Goal: Task Accomplishment & Management: Manage account settings

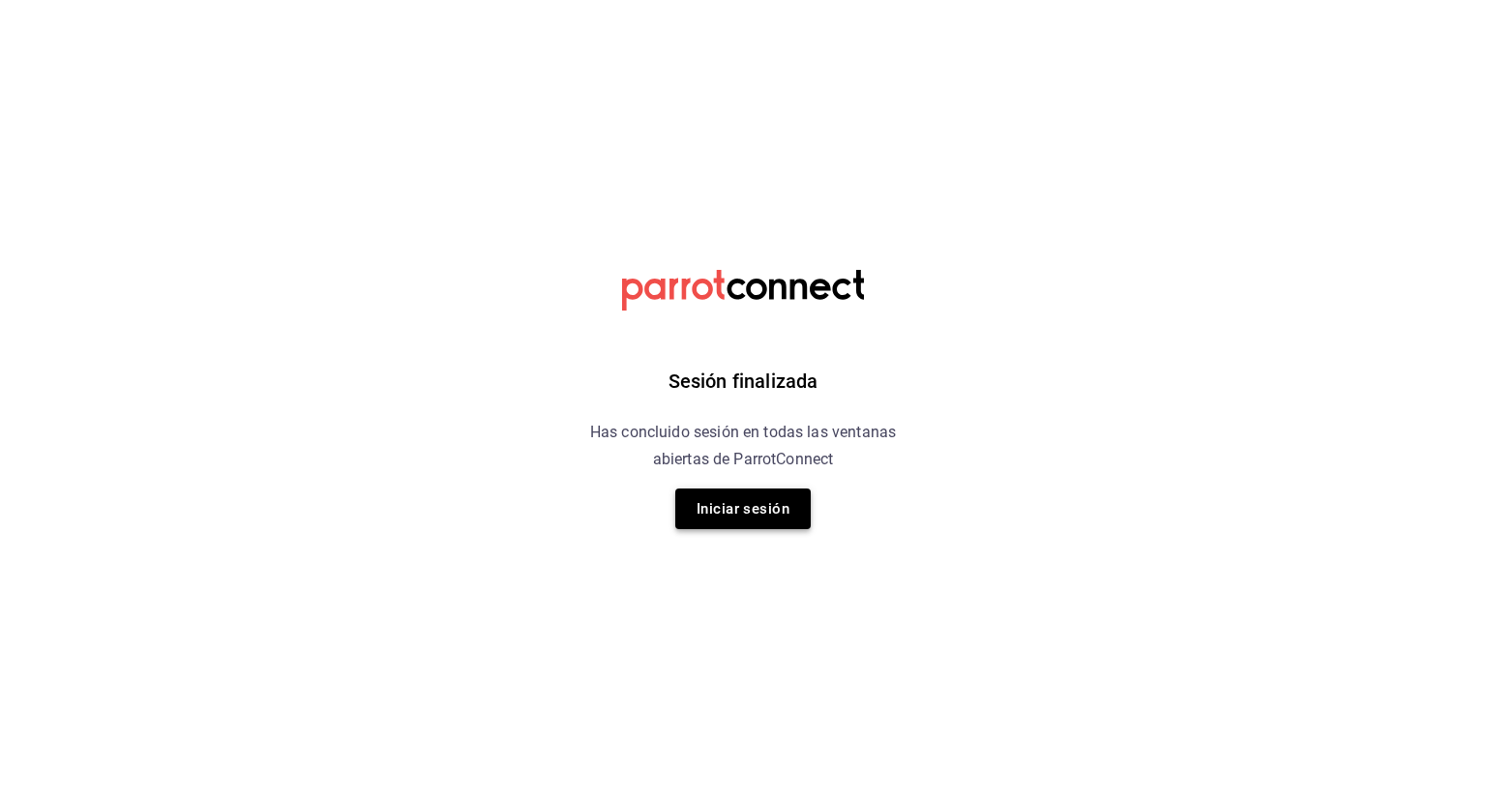
click at [759, 497] on button "Iniciar sesión" at bounding box center [742, 509] width 135 height 41
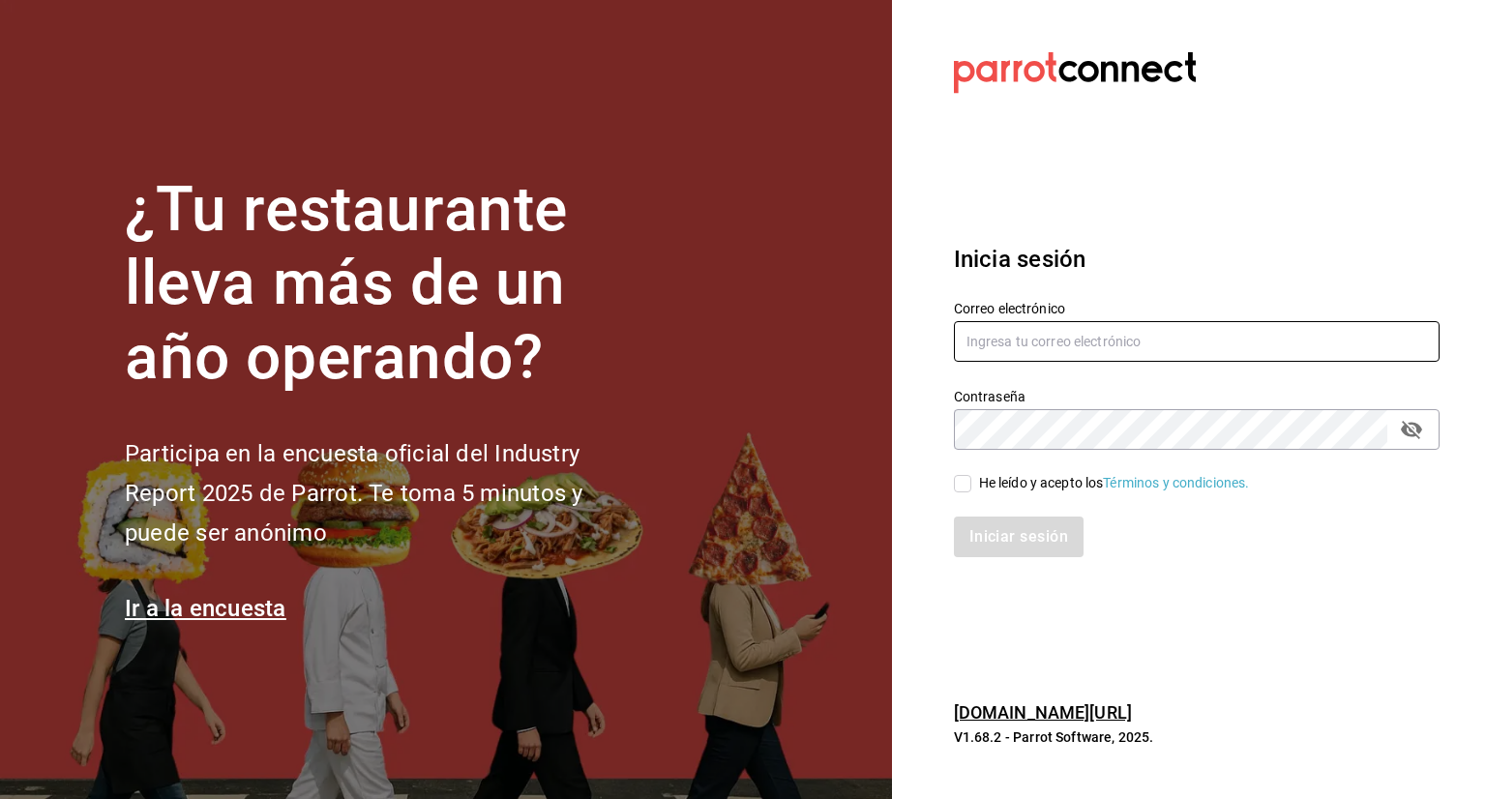
type input "[EMAIL_ADDRESS][DOMAIN_NAME]"
click at [958, 489] on input "He leído y acepto los Términos y condiciones." at bounding box center [962, 483] width 17 height 17
checkbox input "true"
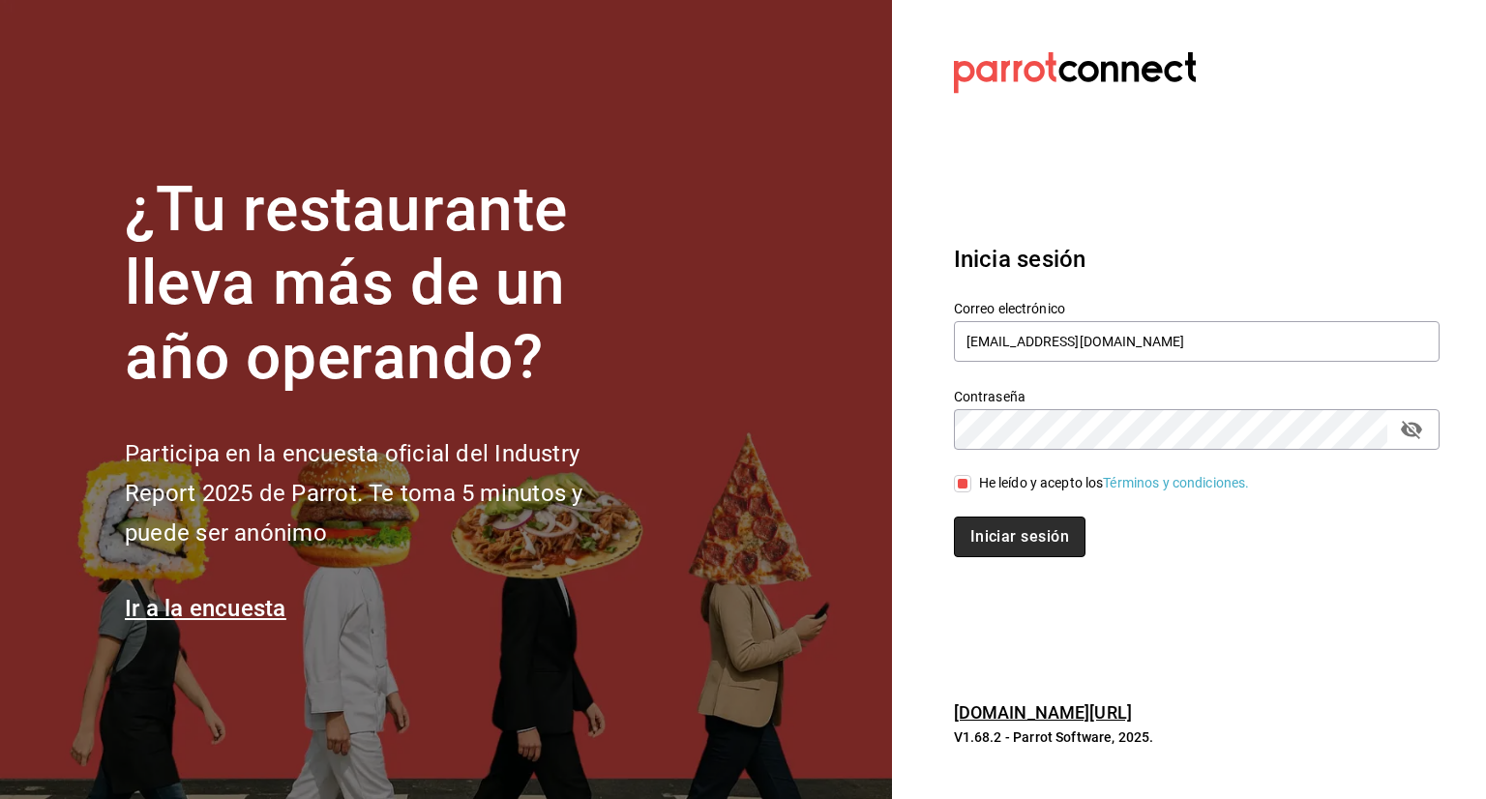
click at [1034, 545] on button "Iniciar sesión" at bounding box center [1020, 537] width 132 height 41
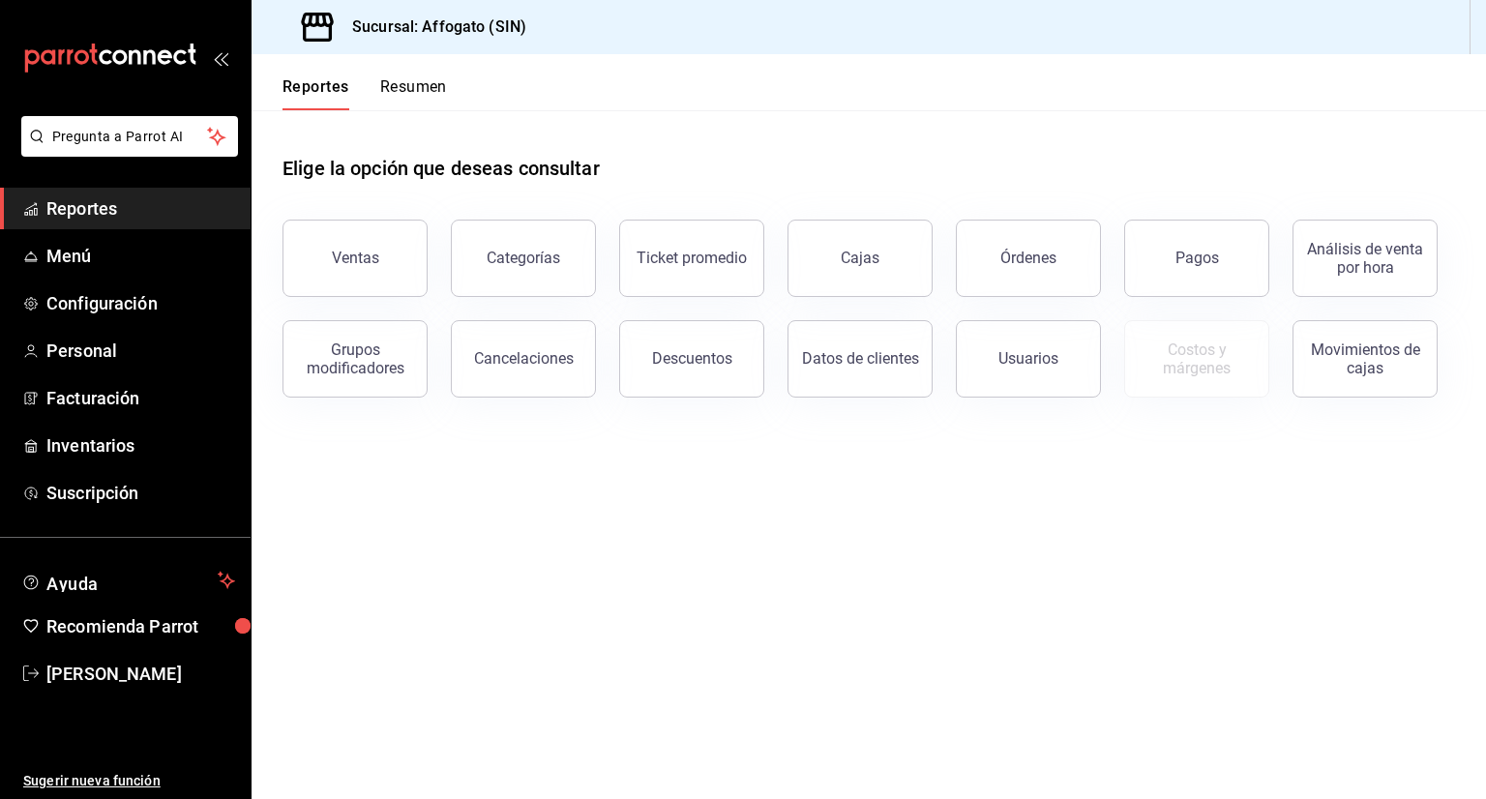
click at [118, 215] on span "Reportes" at bounding box center [140, 208] width 189 height 26
click at [419, 88] on button "Resumen" at bounding box center [413, 93] width 67 height 33
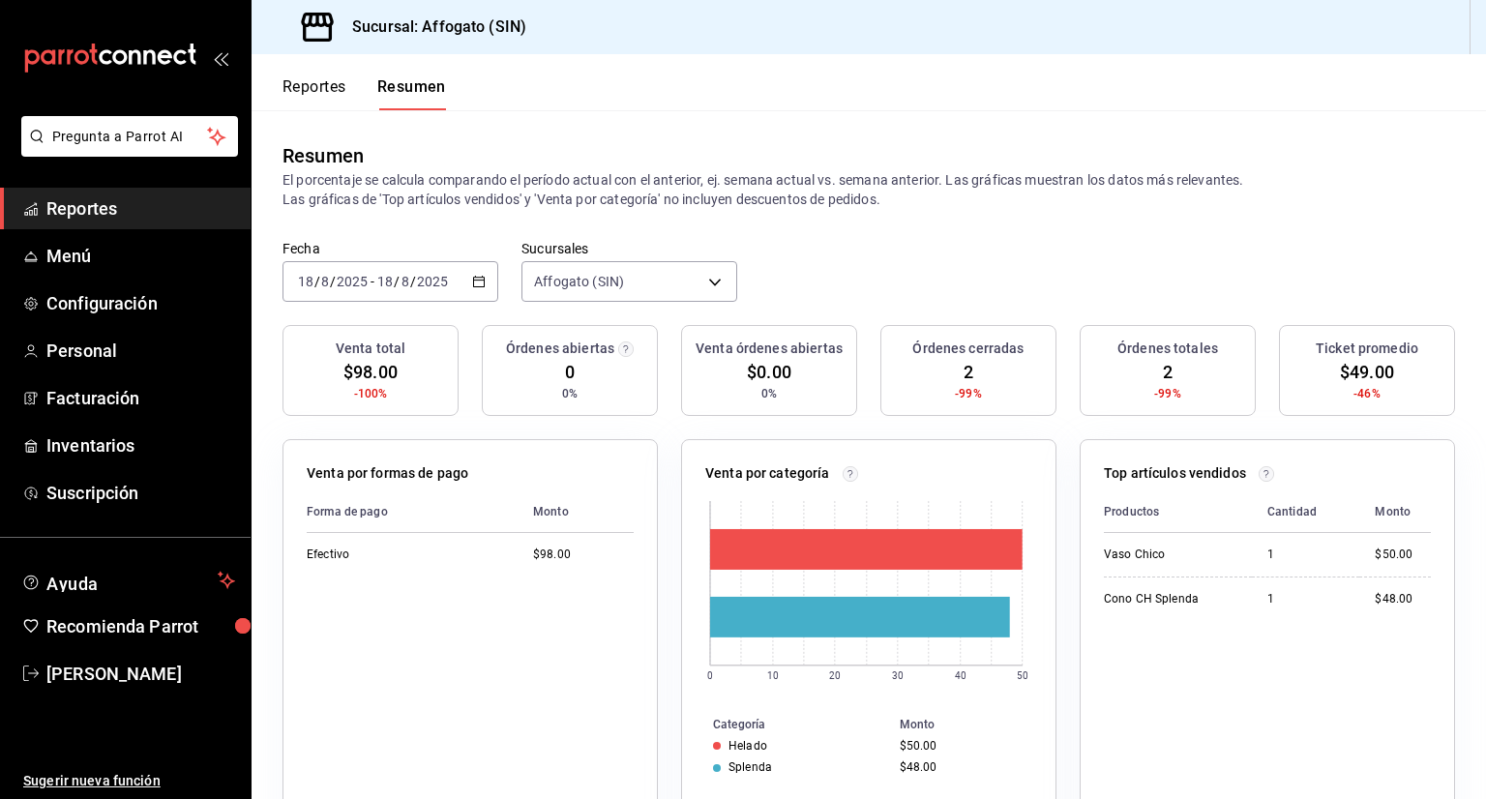
click at [475, 283] on icon "button" at bounding box center [479, 282] width 14 height 14
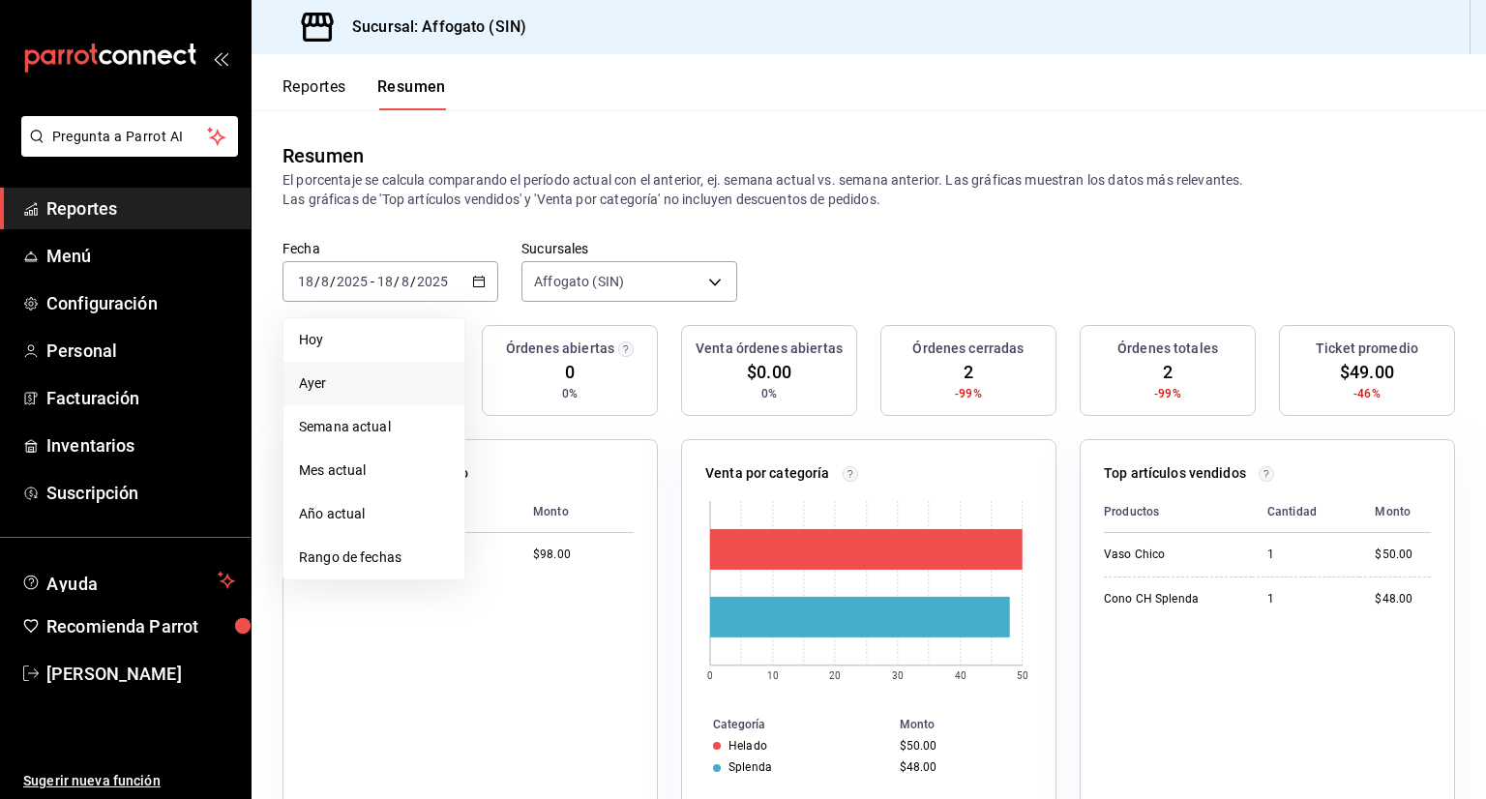
click at [333, 378] on span "Ayer" at bounding box center [374, 384] width 150 height 20
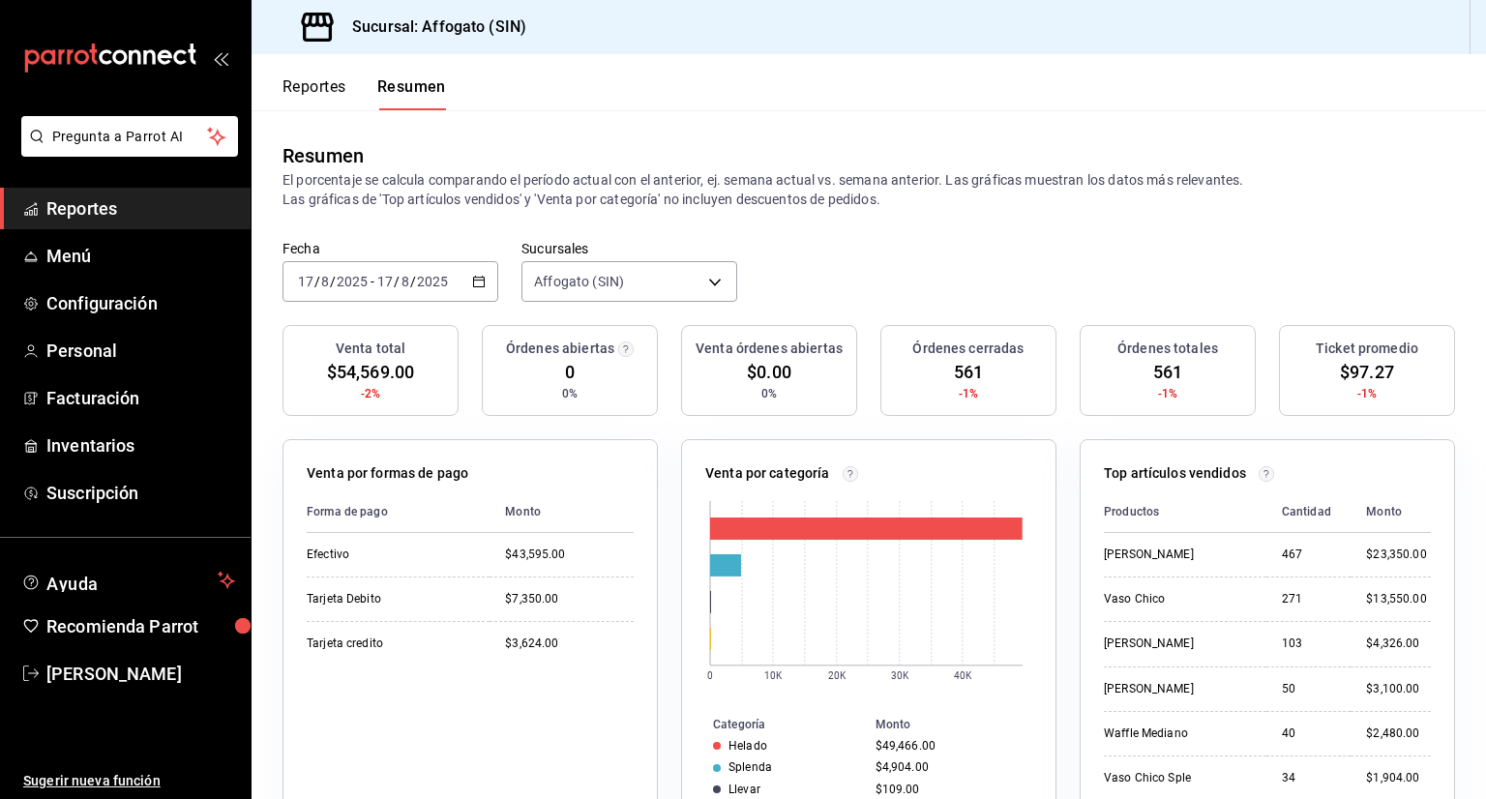
click at [97, 206] on span "Reportes" at bounding box center [140, 208] width 189 height 26
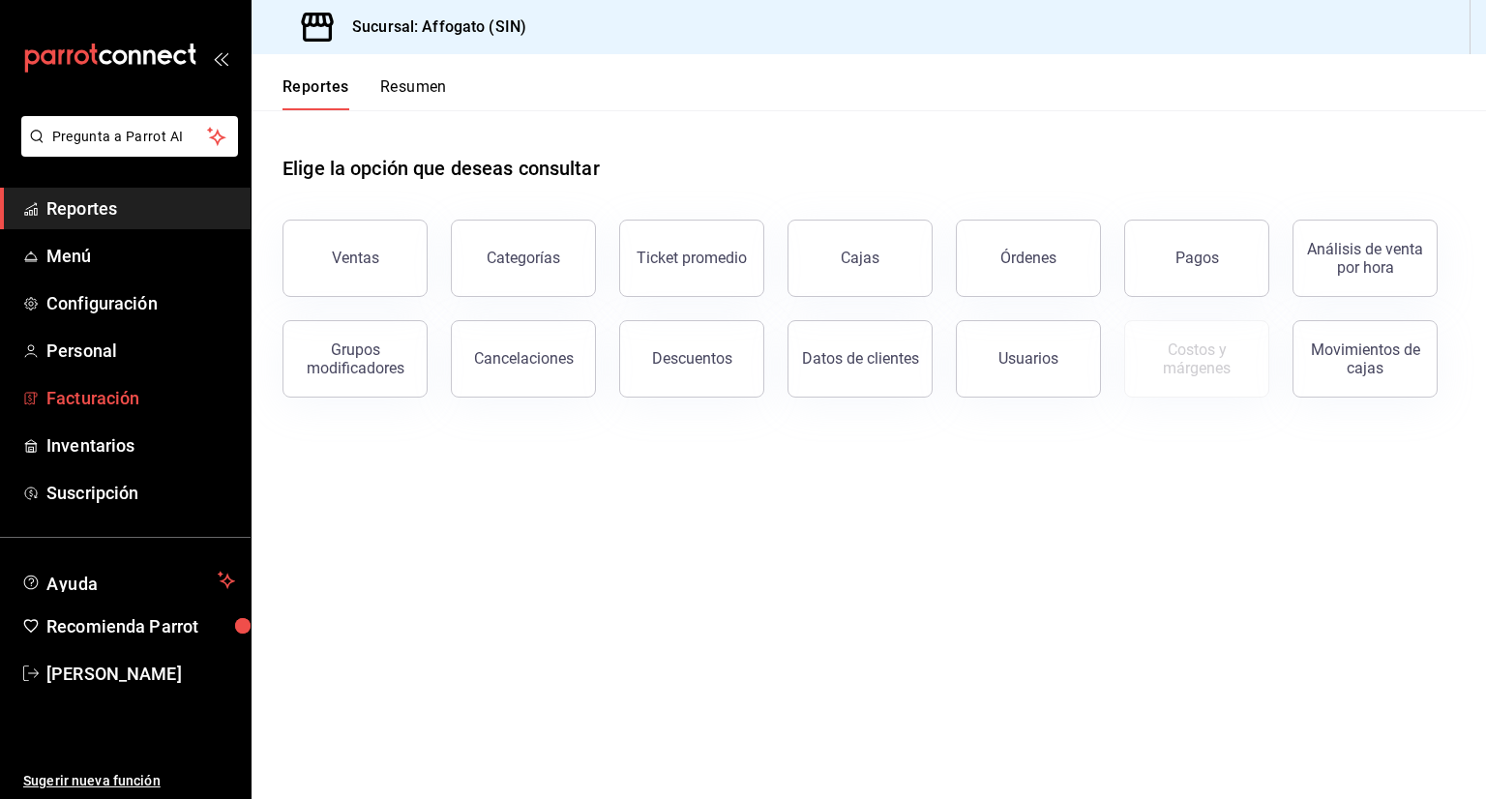
click at [138, 399] on span "Facturación" at bounding box center [140, 398] width 189 height 26
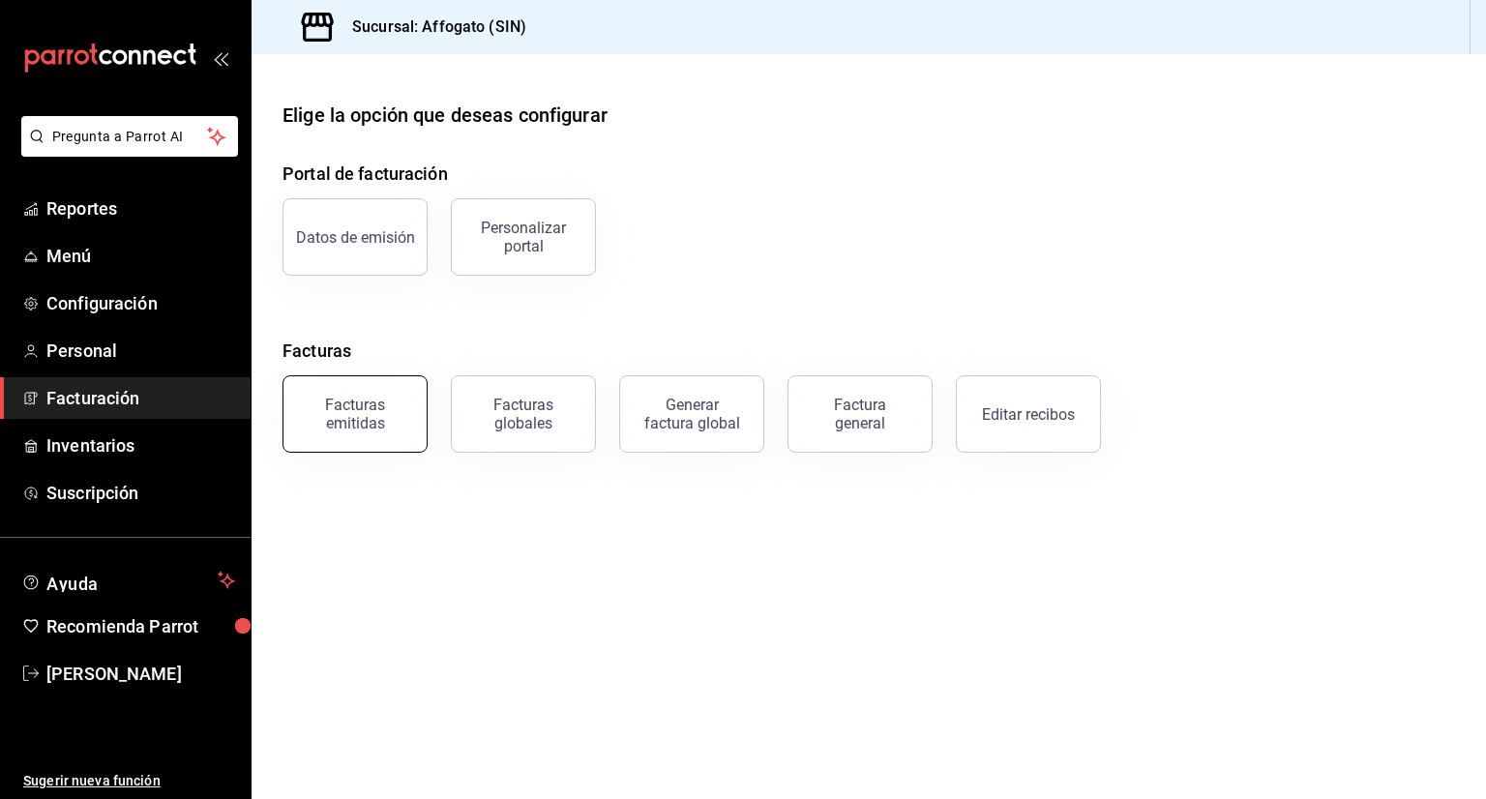
click at [391, 442] on button "Facturas emitidas" at bounding box center [355, 413] width 145 height 77
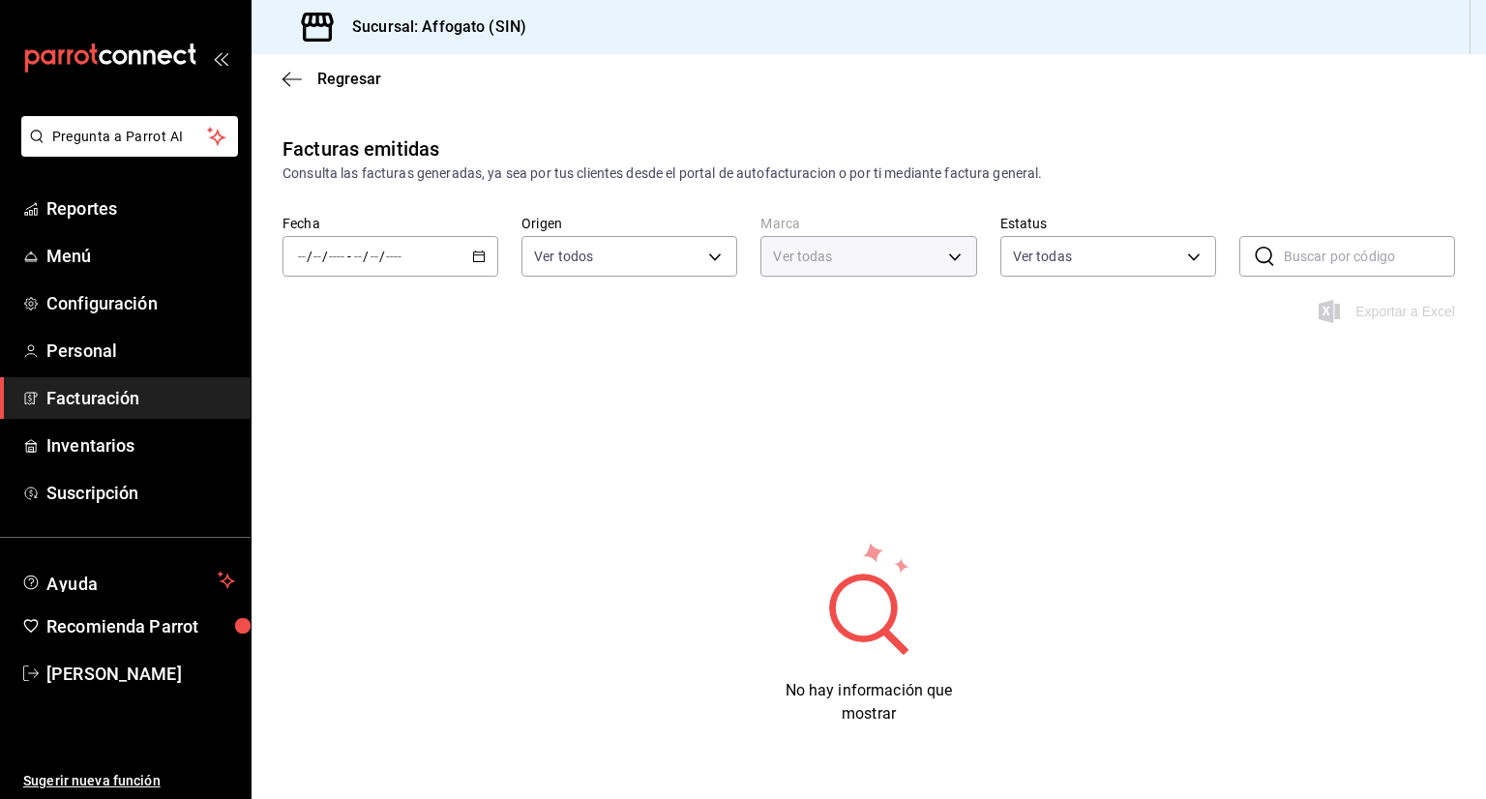
type input "bbc168be-d95f-4a83-8cf4-7438ee6b39ac"
click at [476, 256] on icon "button" at bounding box center [479, 257] width 14 height 14
click at [369, 448] on span "Mes actual" at bounding box center [374, 445] width 150 height 20
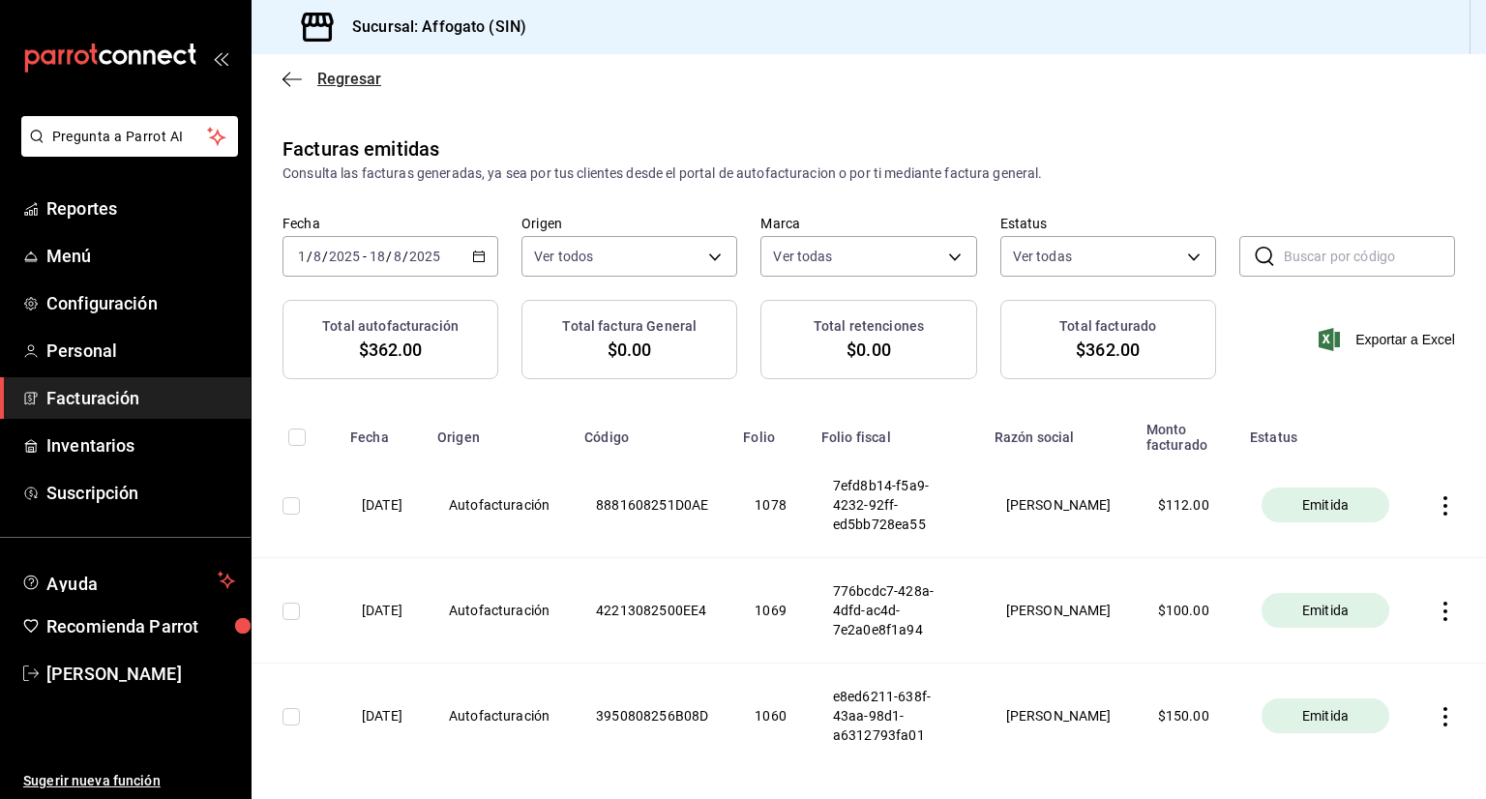
click at [288, 86] on icon "button" at bounding box center [292, 79] width 19 height 17
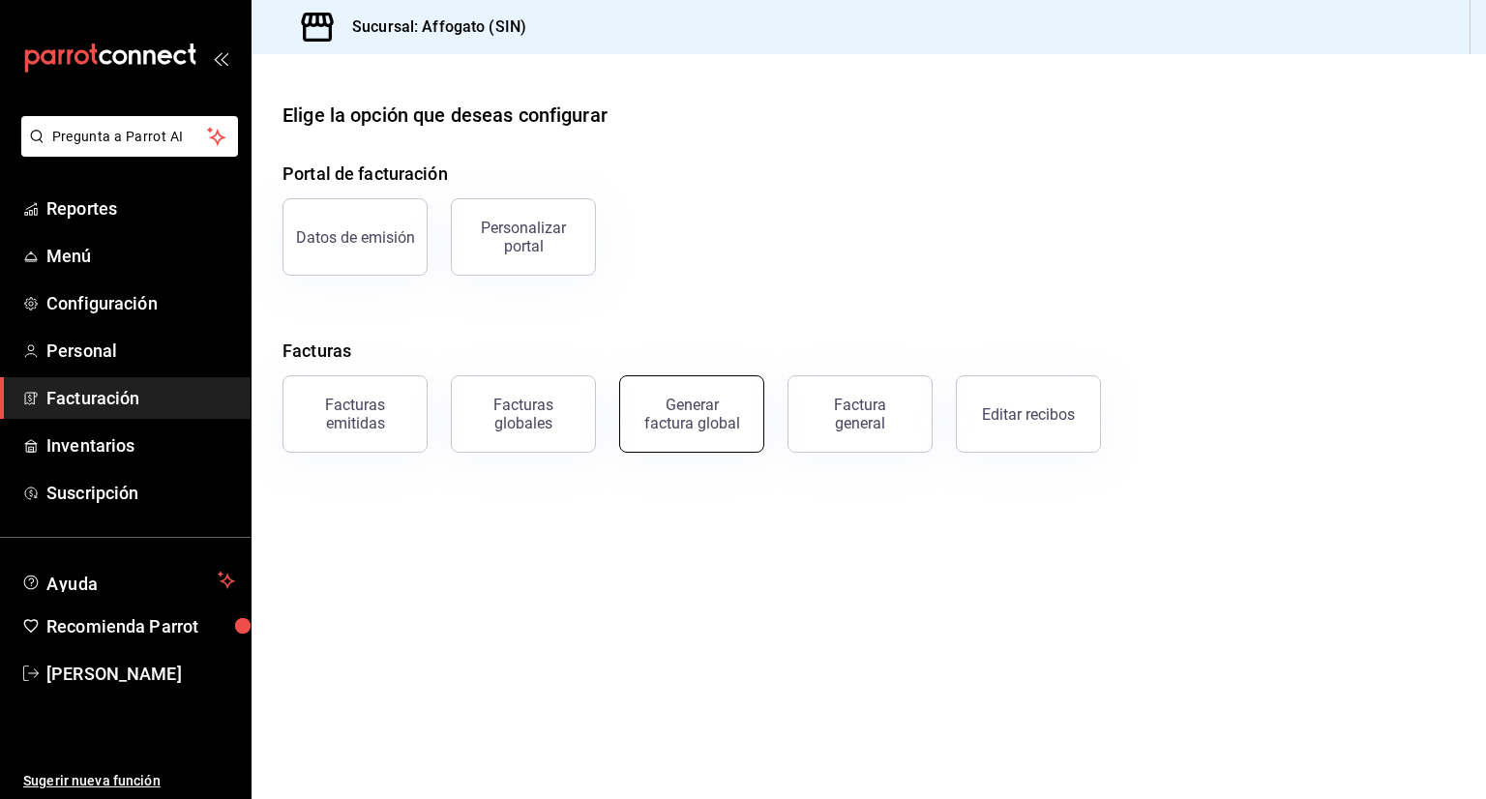
click at [677, 416] on div "Generar factura global" at bounding box center [692, 414] width 97 height 37
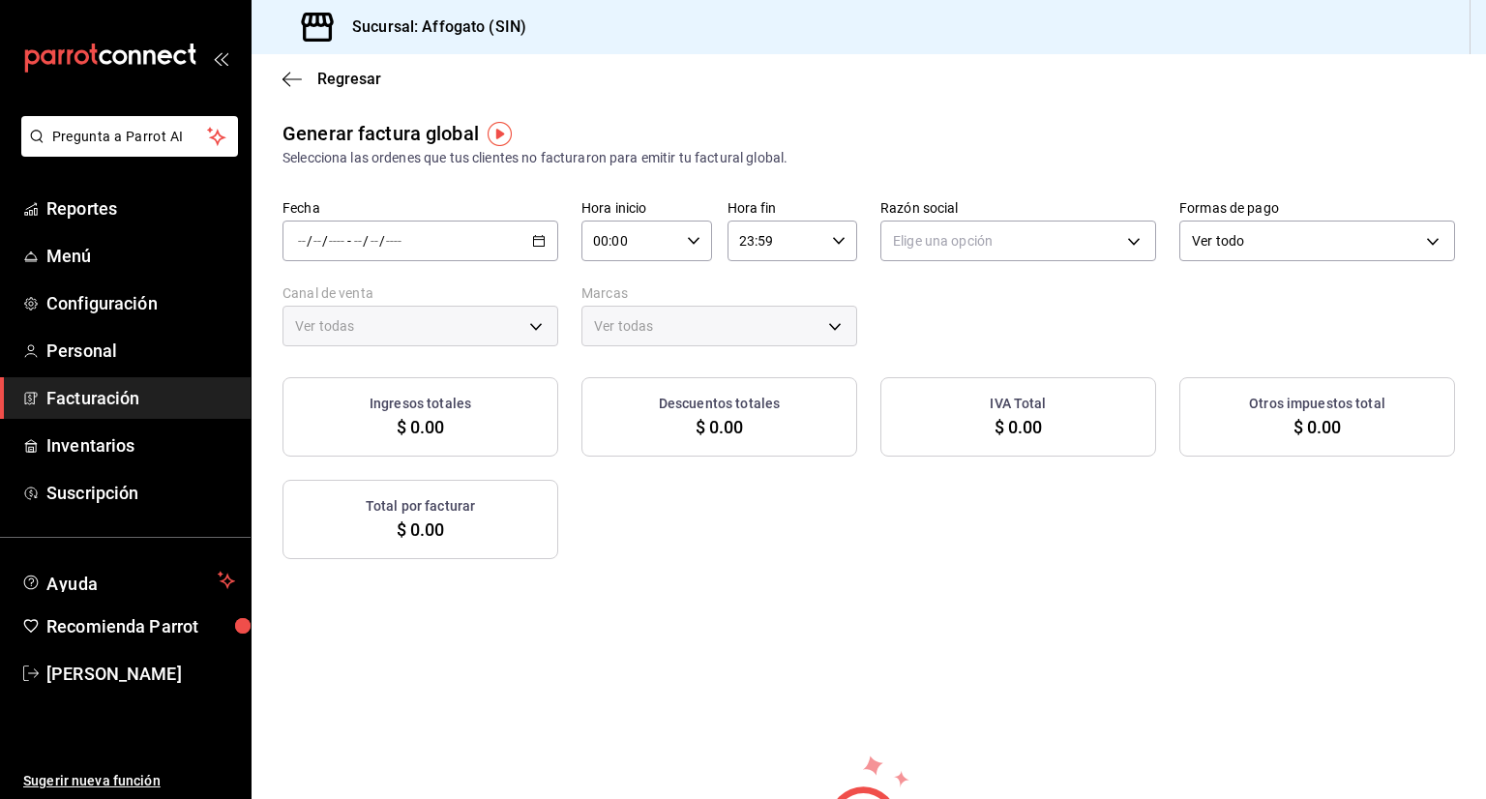
type input "PARROT,UBER_EATS,RAPPI,DIDI_FOOD,ONLINE"
click at [534, 240] on \(Stroke\) "button" at bounding box center [539, 239] width 11 height 1
click at [403, 304] on span "Rango de fechas" at bounding box center [374, 299] width 150 height 20
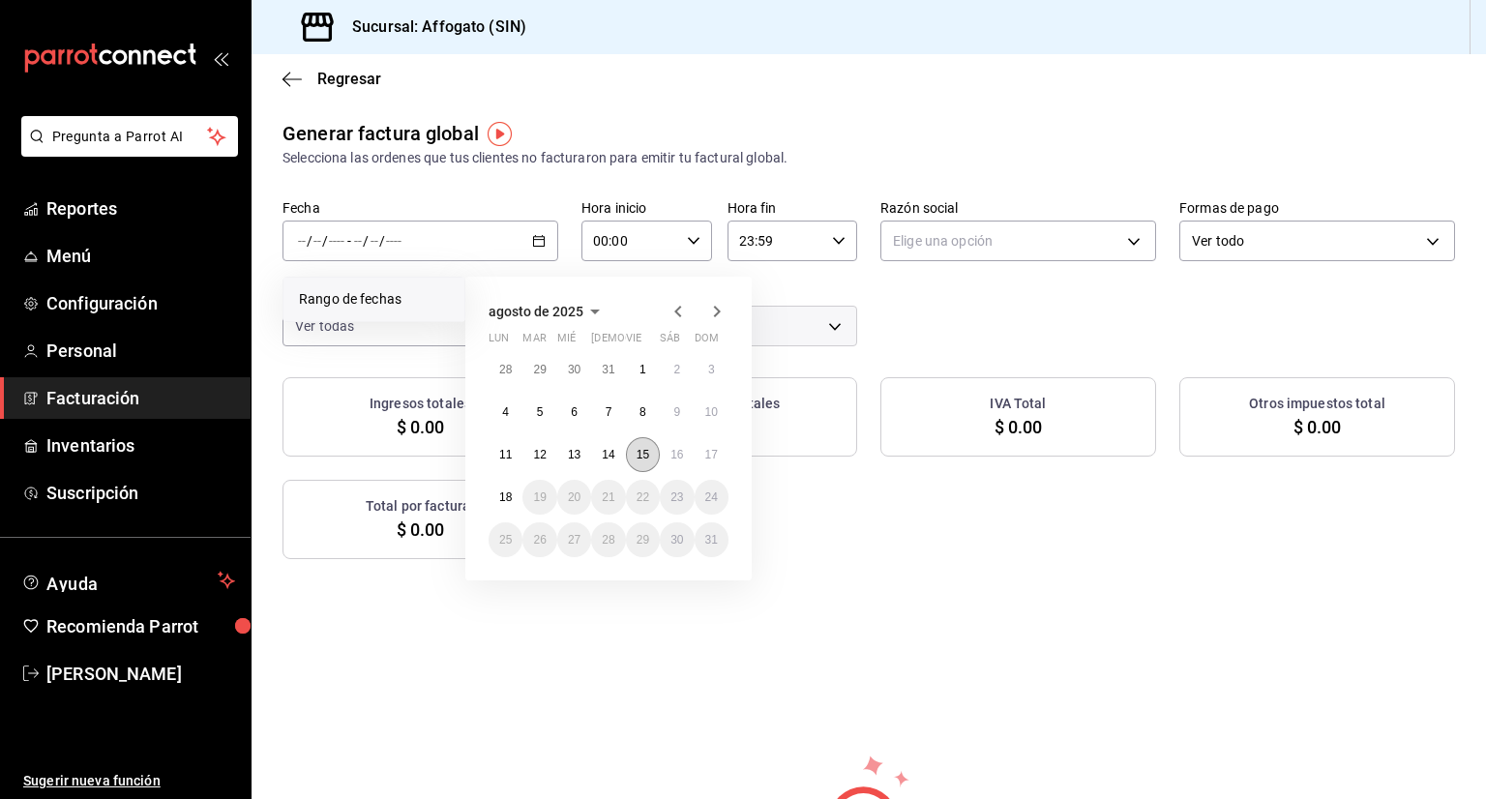
click at [642, 455] on abbr "15" at bounding box center [643, 455] width 13 height 14
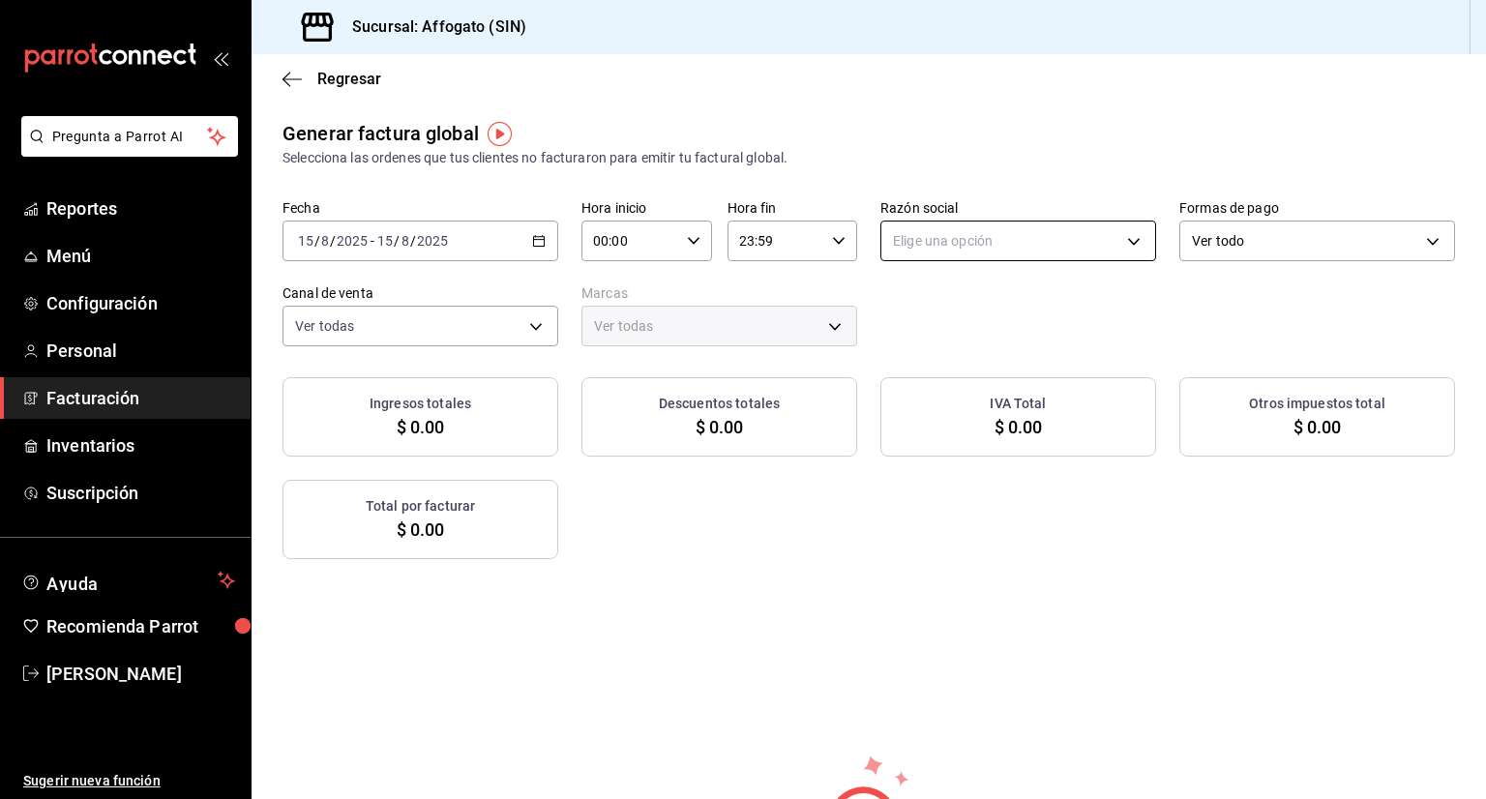
click at [1117, 235] on body "Pregunta a Parrot AI Reportes Menú Configuración Personal Facturación Inventari…" at bounding box center [743, 399] width 1486 height 799
click at [980, 342] on li "[PERSON_NAME]" at bounding box center [1009, 339] width 270 height 36
type input "75c015e8-5138-4c17-886d-1abe1406d2d4"
type input "bbc168be-d95f-4a83-8cf4-7438ee6b39ac"
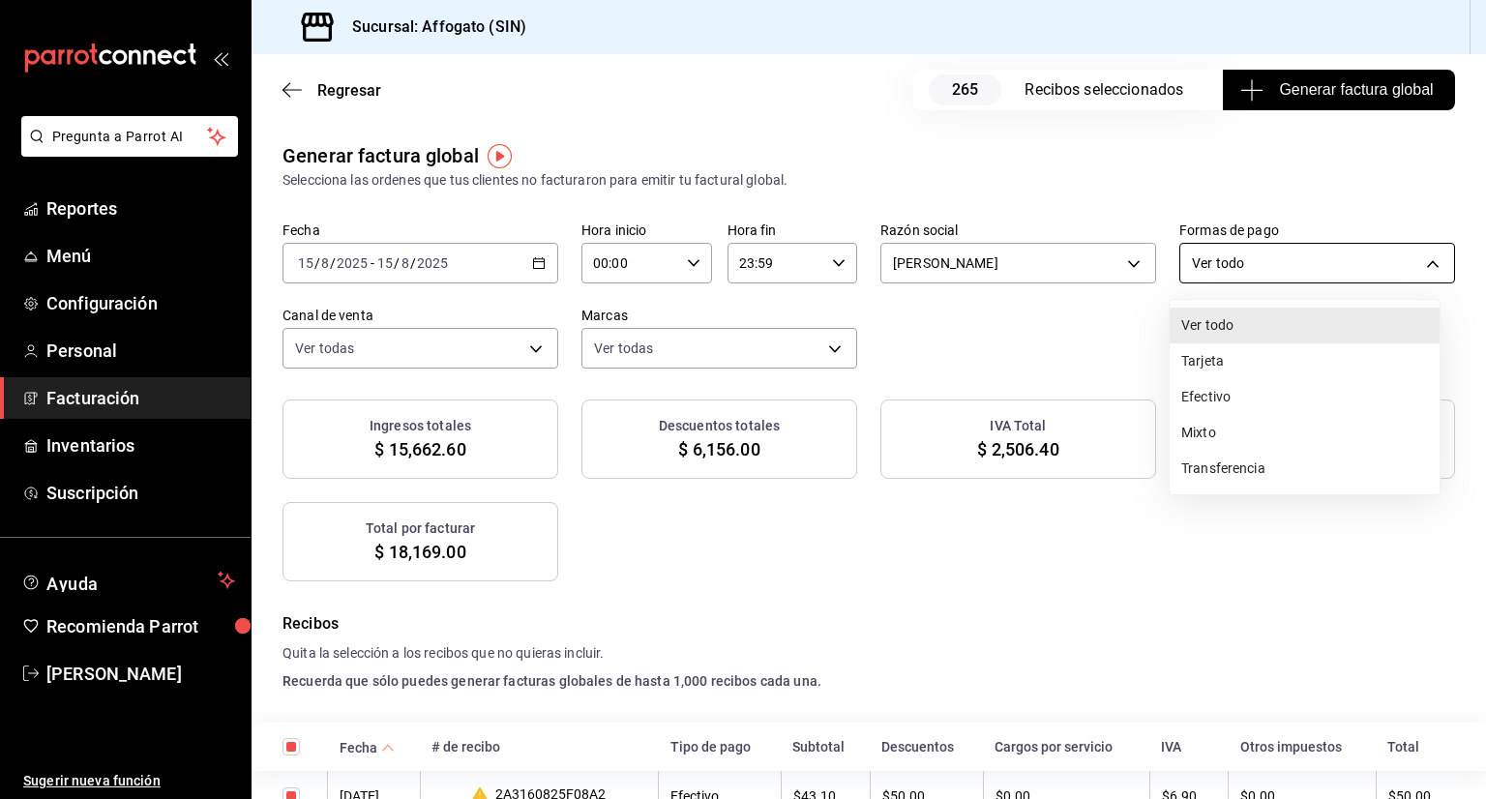
click at [1420, 256] on body "Pregunta a Parrot AI Reportes Menú Configuración Personal Facturación Inventari…" at bounding box center [743, 399] width 1486 height 799
click at [1220, 391] on li "Efectivo" at bounding box center [1305, 397] width 270 height 36
type input "CASH"
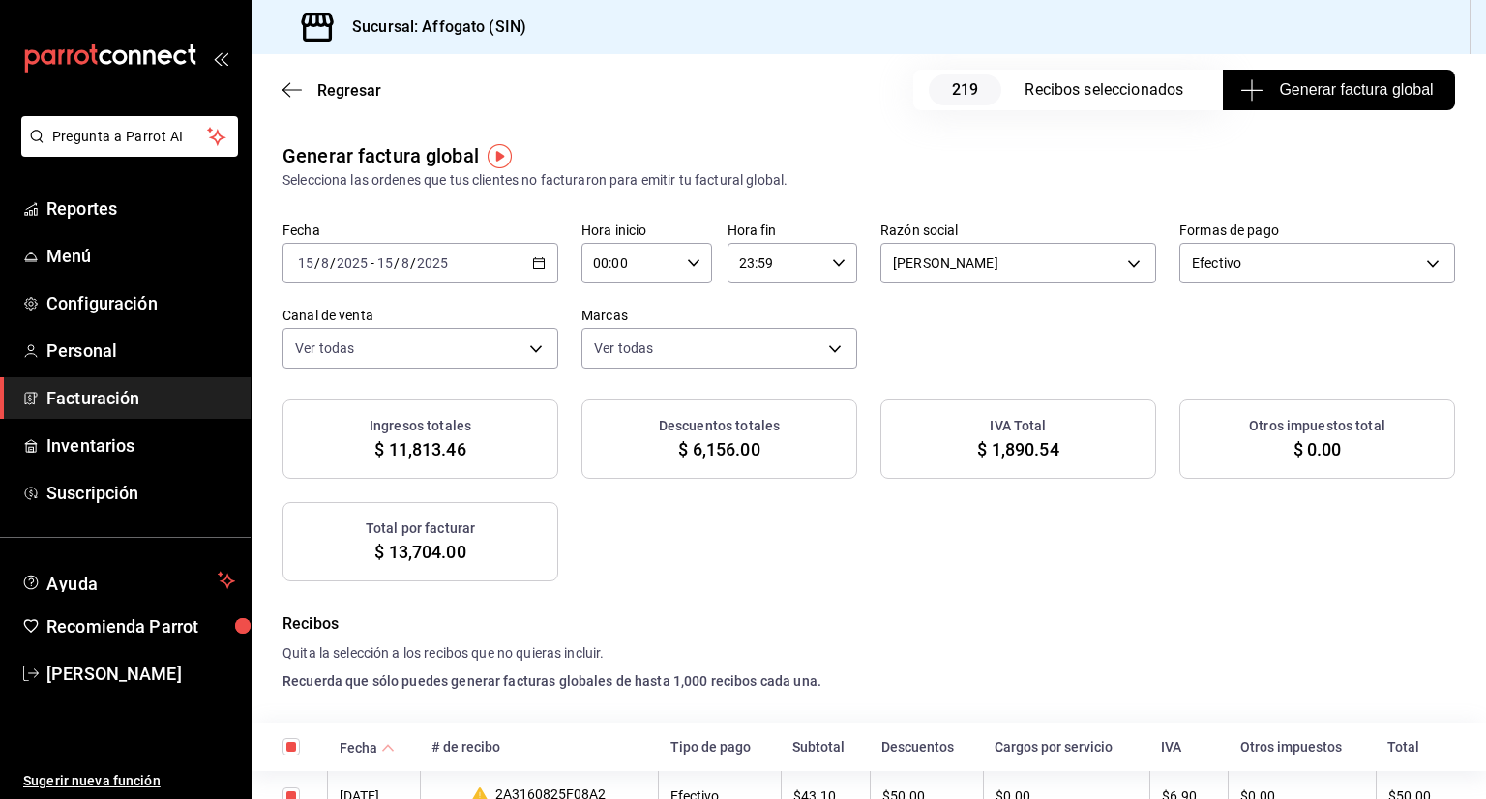
click at [1337, 95] on span "Generar factura global" at bounding box center [1339, 89] width 189 height 23
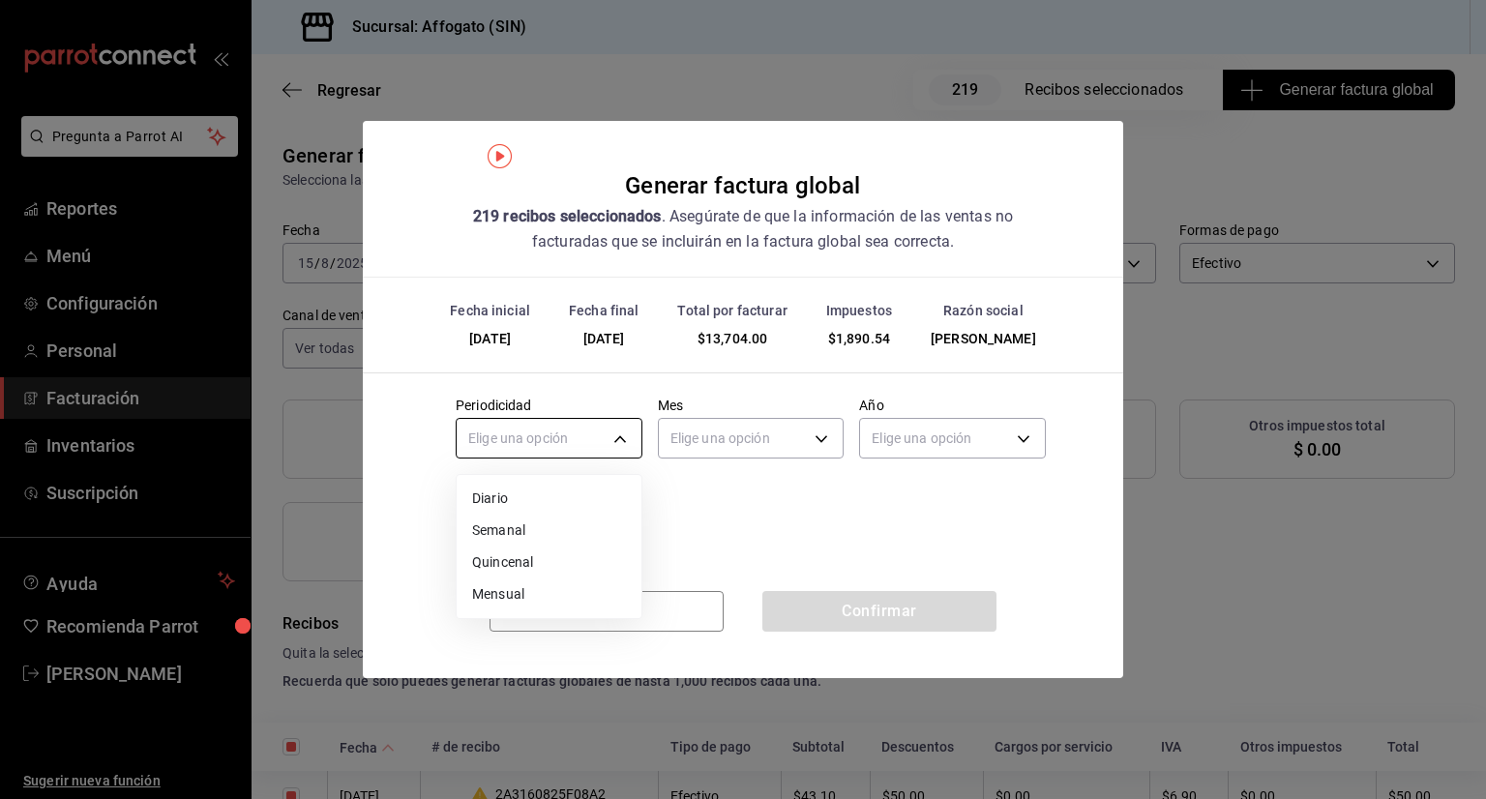
click at [625, 434] on body "Pregunta a Parrot AI Reportes Menú Configuración Personal Facturación Inventari…" at bounding box center [743, 399] width 1486 height 799
click at [500, 497] on li "Diario" at bounding box center [549, 499] width 185 height 32
type input "DAILY"
click at [837, 431] on body "Pregunta a Parrot AI Reportes Menú Configuración Personal Facturación Inventari…" at bounding box center [743, 399] width 1486 height 799
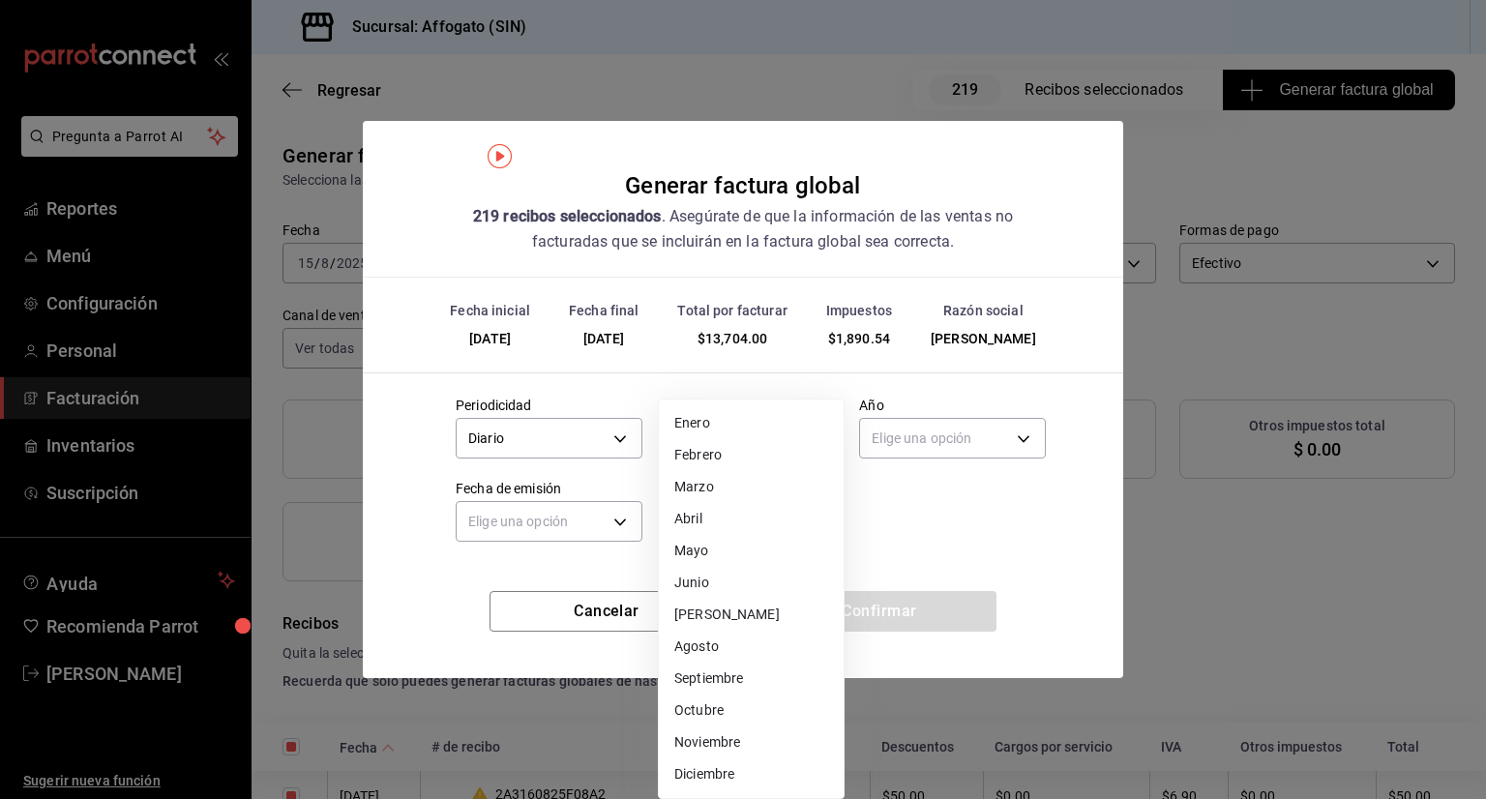
click at [708, 654] on li "Agosto" at bounding box center [751, 647] width 185 height 32
type input "8"
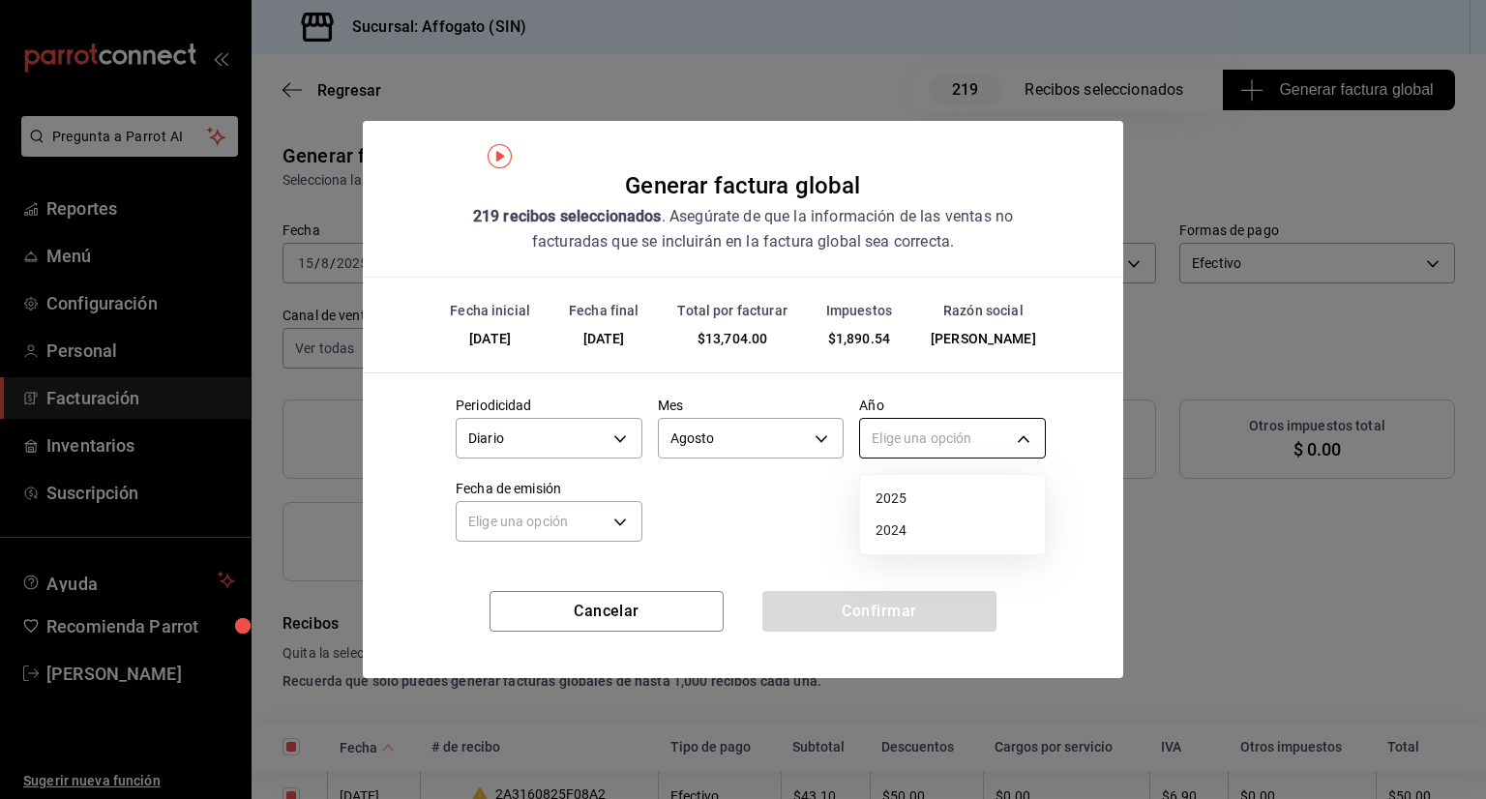
click at [1039, 433] on body "Pregunta a Parrot AI Reportes Menú Configuración Personal Facturación Inventari…" at bounding box center [743, 399] width 1486 height 799
click at [900, 497] on li "2025" at bounding box center [952, 499] width 185 height 32
type input "2025"
click at [629, 523] on body "Pregunta a Parrot AI Reportes Menú Configuración Personal Facturación Inventari…" at bounding box center [743, 399] width 1486 height 799
click at [511, 609] on li "Ayer" at bounding box center [549, 614] width 185 height 32
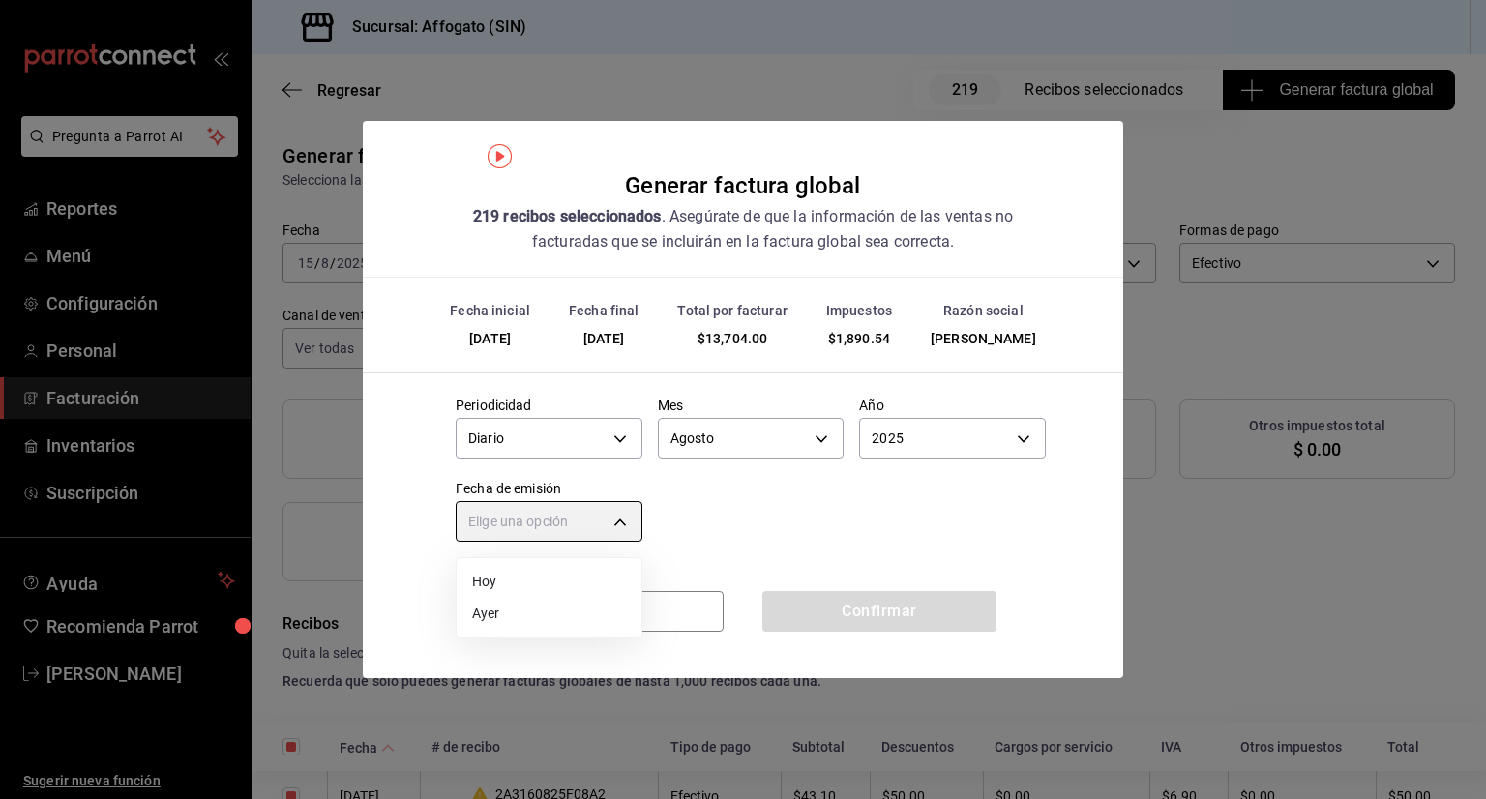
type input "[DATE]"
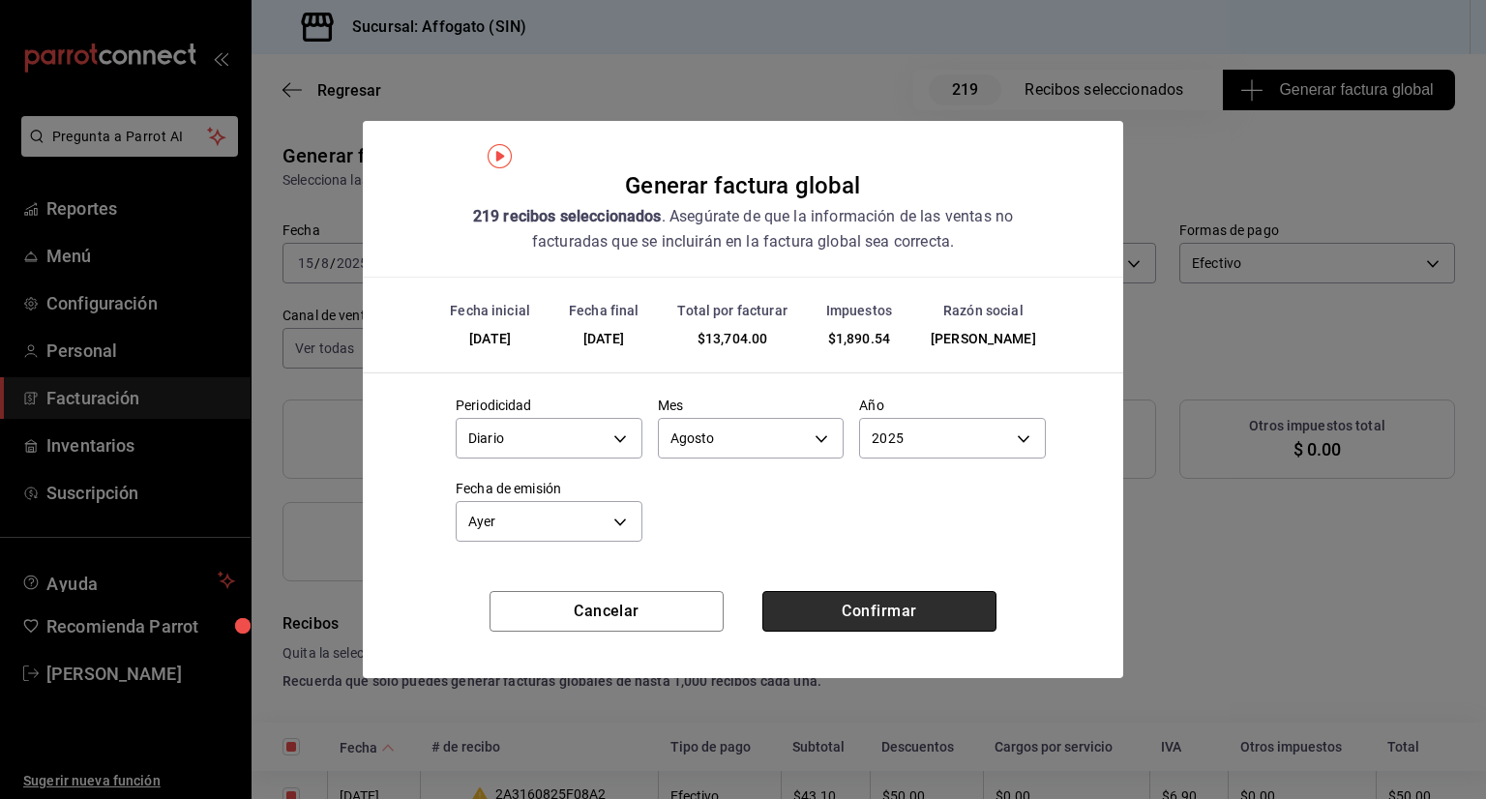
click at [868, 609] on button "Confirmar" at bounding box center [880, 611] width 234 height 41
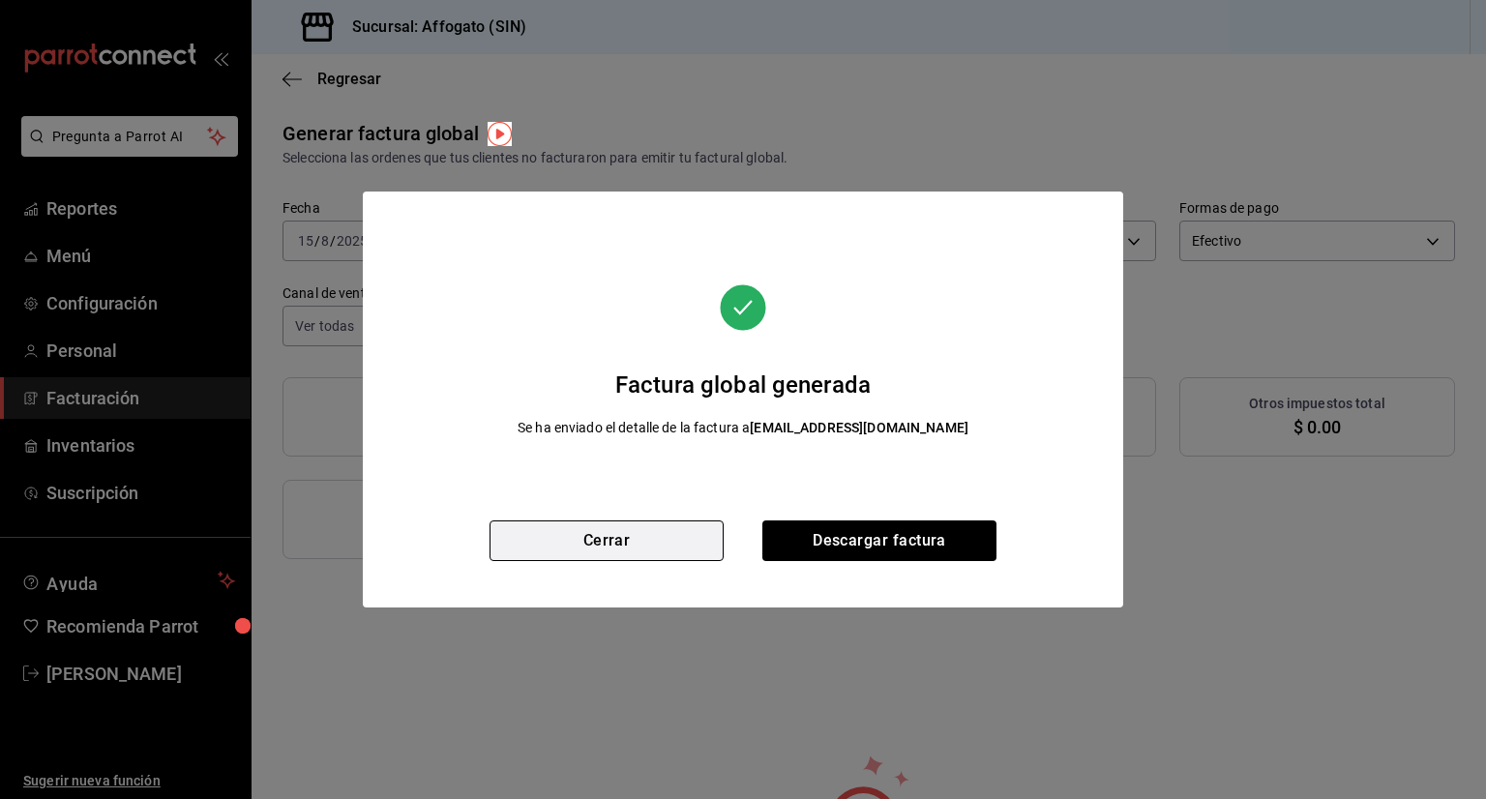
click at [623, 527] on button "Cerrar" at bounding box center [607, 541] width 234 height 41
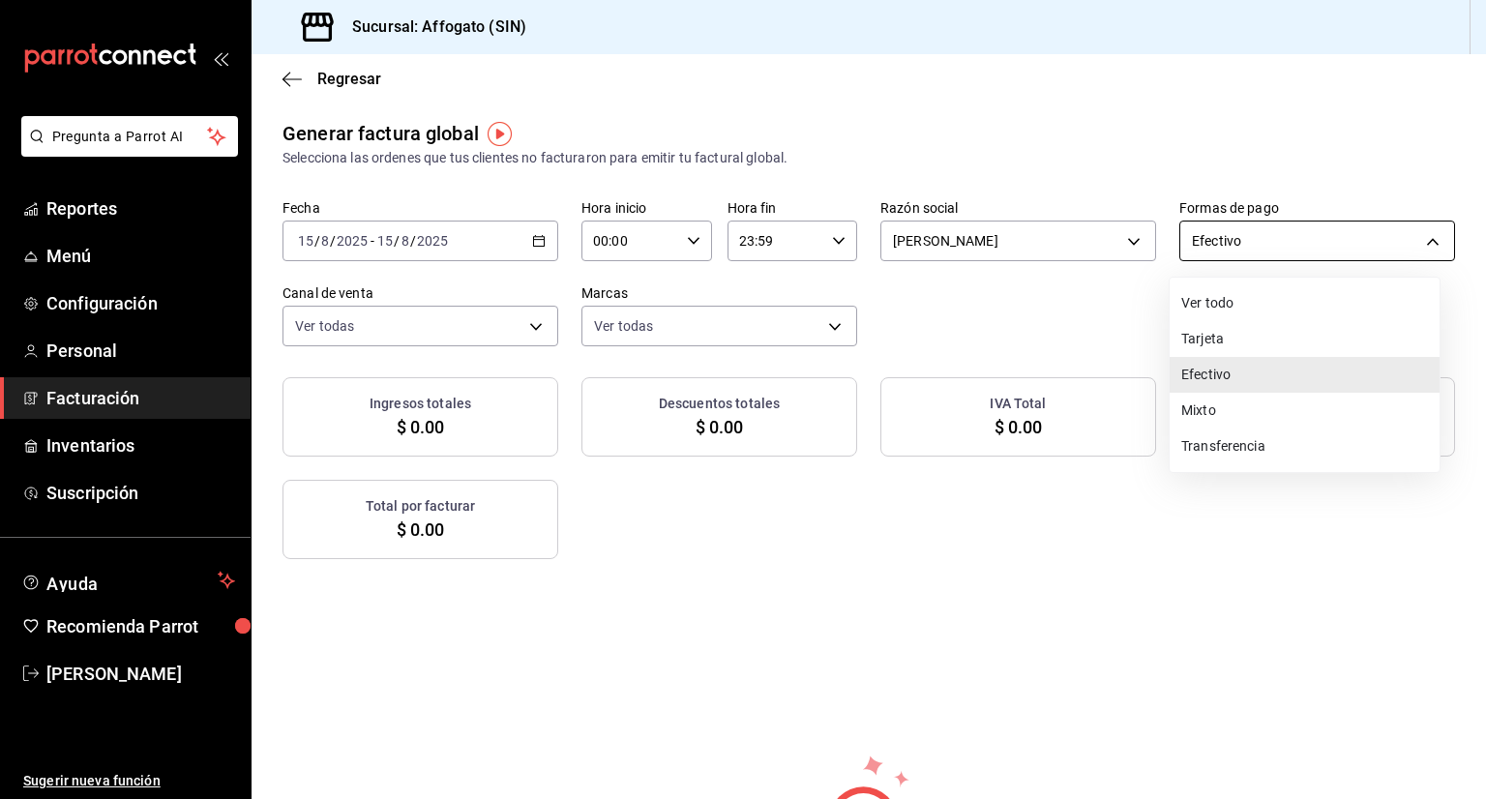
click at [1426, 237] on body "Pregunta a Parrot AI Reportes Menú Configuración Personal Facturación Inventari…" at bounding box center [743, 399] width 1486 height 799
click at [1196, 333] on li "Tarjeta" at bounding box center [1305, 339] width 270 height 36
type input "CARD"
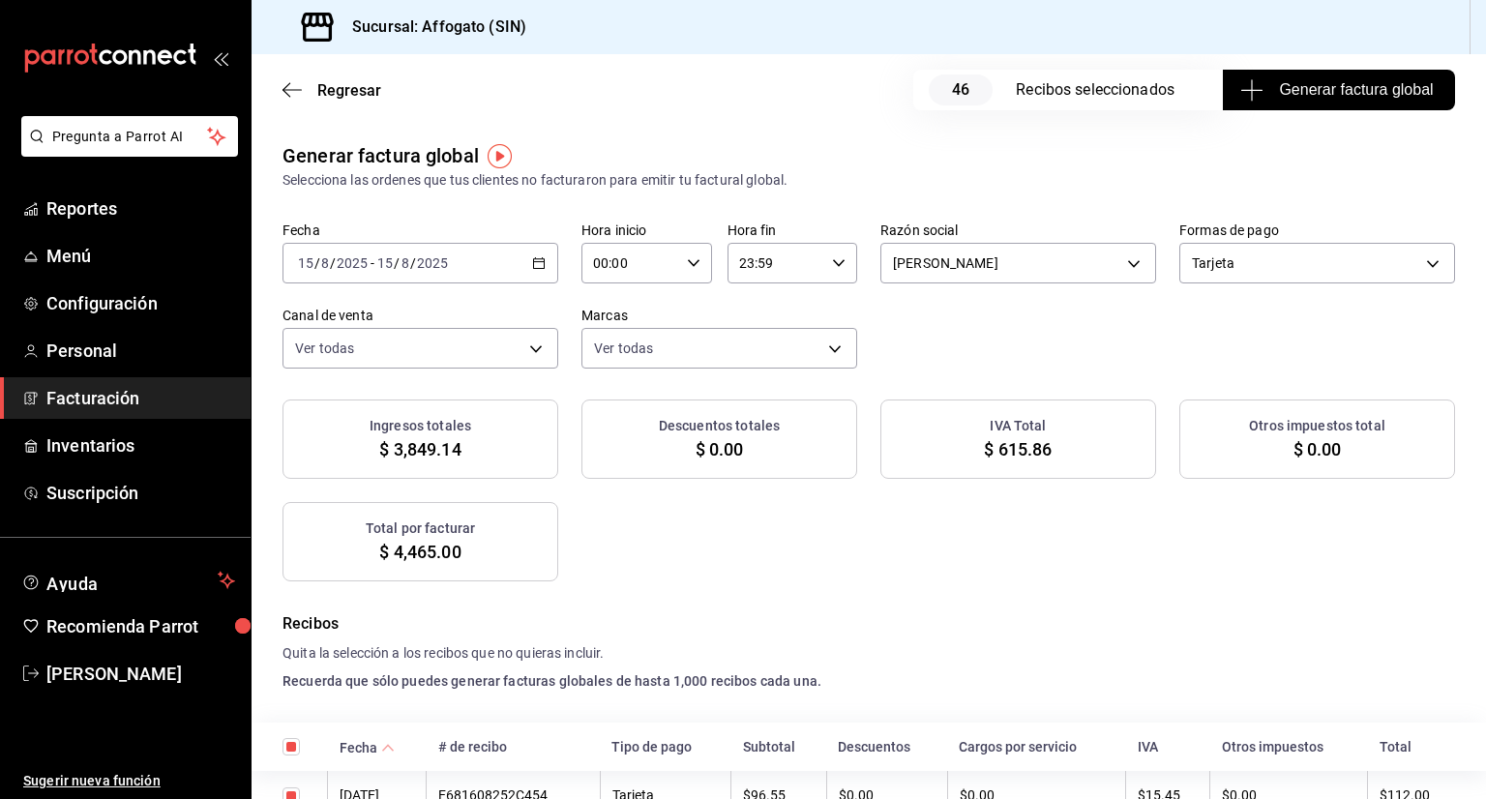
click at [1341, 87] on span "Generar factura global" at bounding box center [1339, 89] width 189 height 23
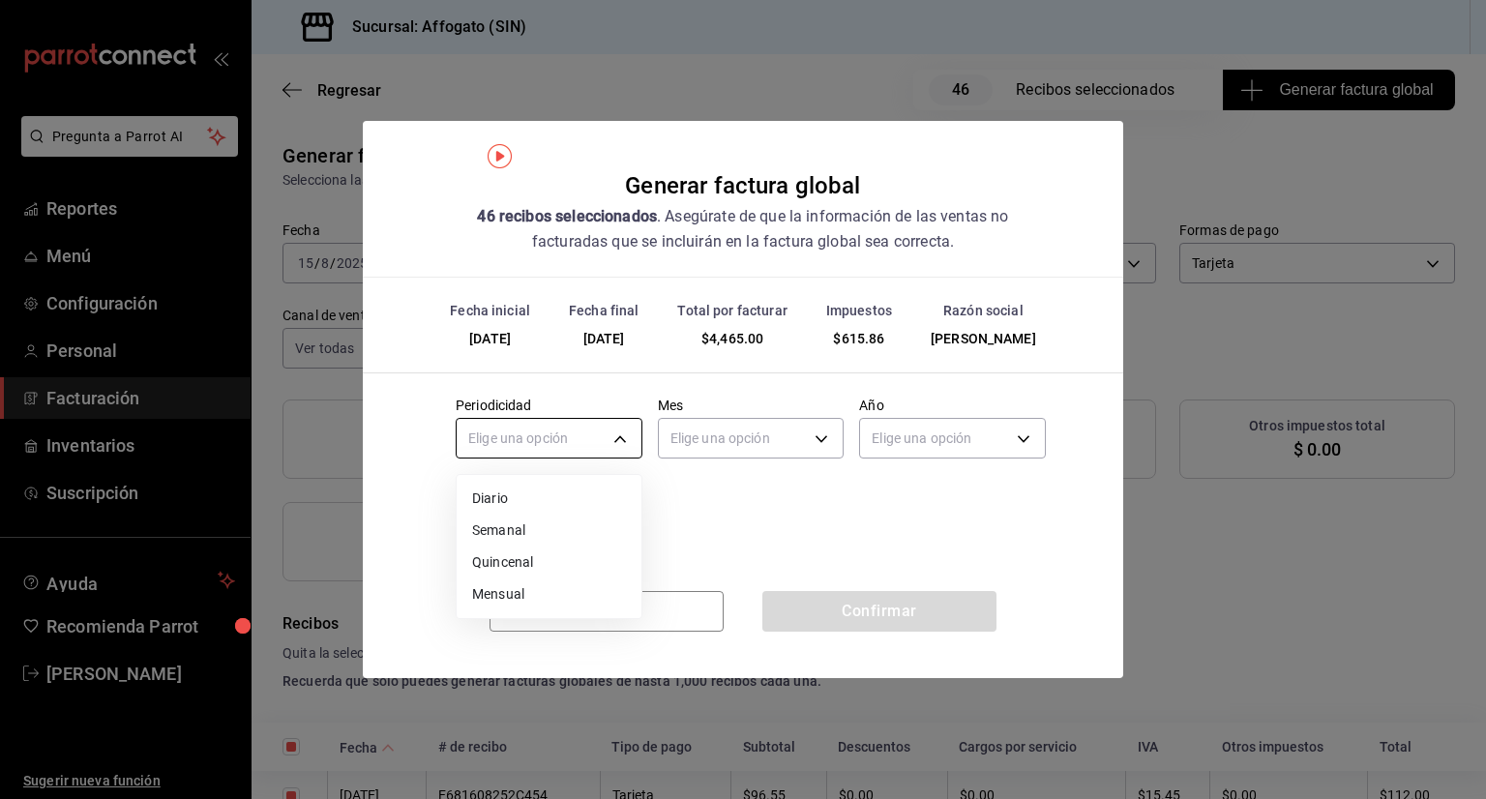
click at [619, 435] on body "Pregunta a Parrot AI Reportes Menú Configuración Personal Facturación Inventari…" at bounding box center [743, 399] width 1486 height 799
click at [488, 495] on li "Diario" at bounding box center [549, 499] width 185 height 32
type input "DAILY"
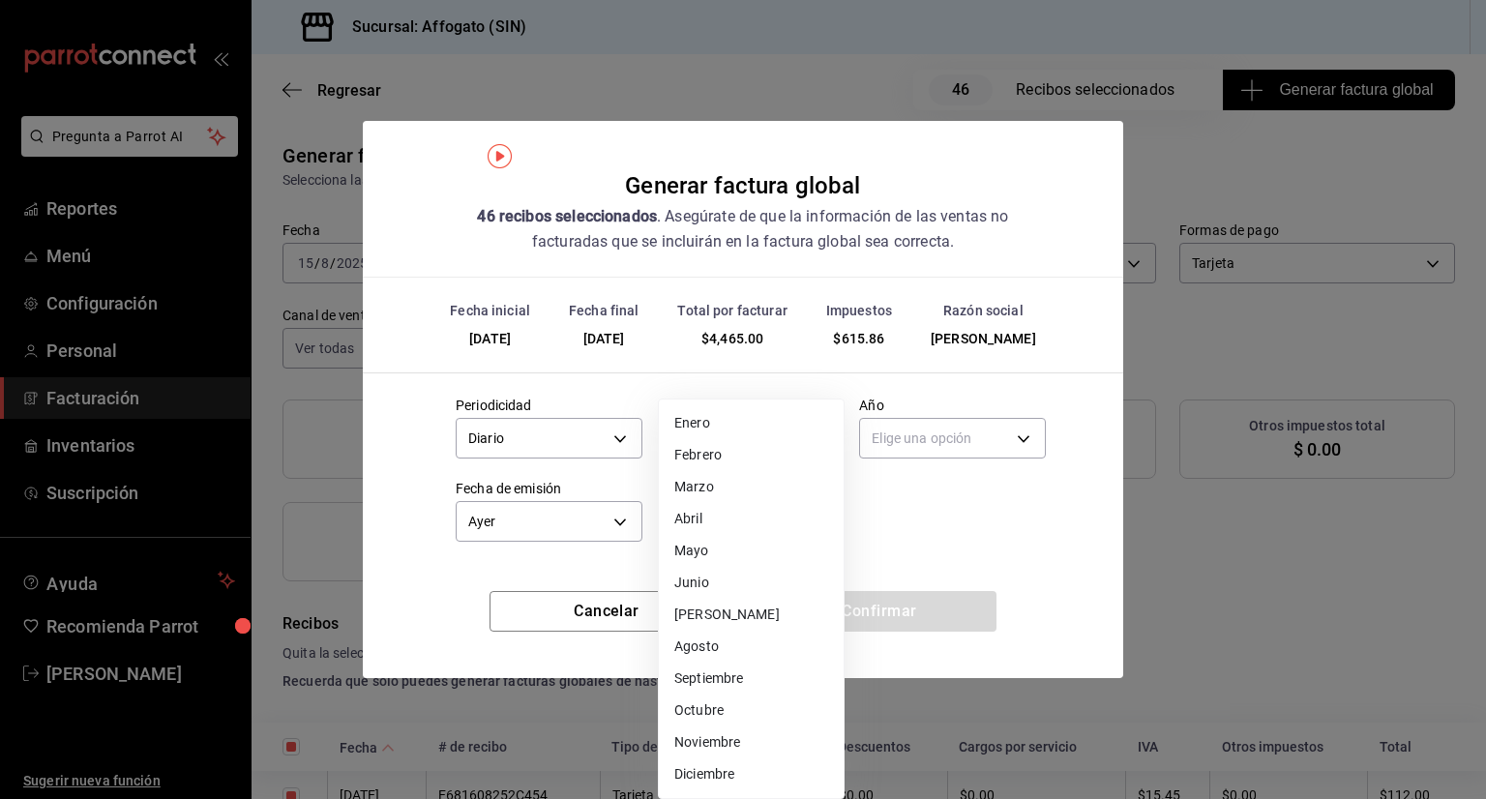
click at [823, 427] on body "Pregunta a Parrot AI Reportes Menú Configuración Personal Facturación Inventari…" at bounding box center [743, 399] width 1486 height 799
click at [709, 651] on li "Agosto" at bounding box center [751, 647] width 185 height 32
type input "8"
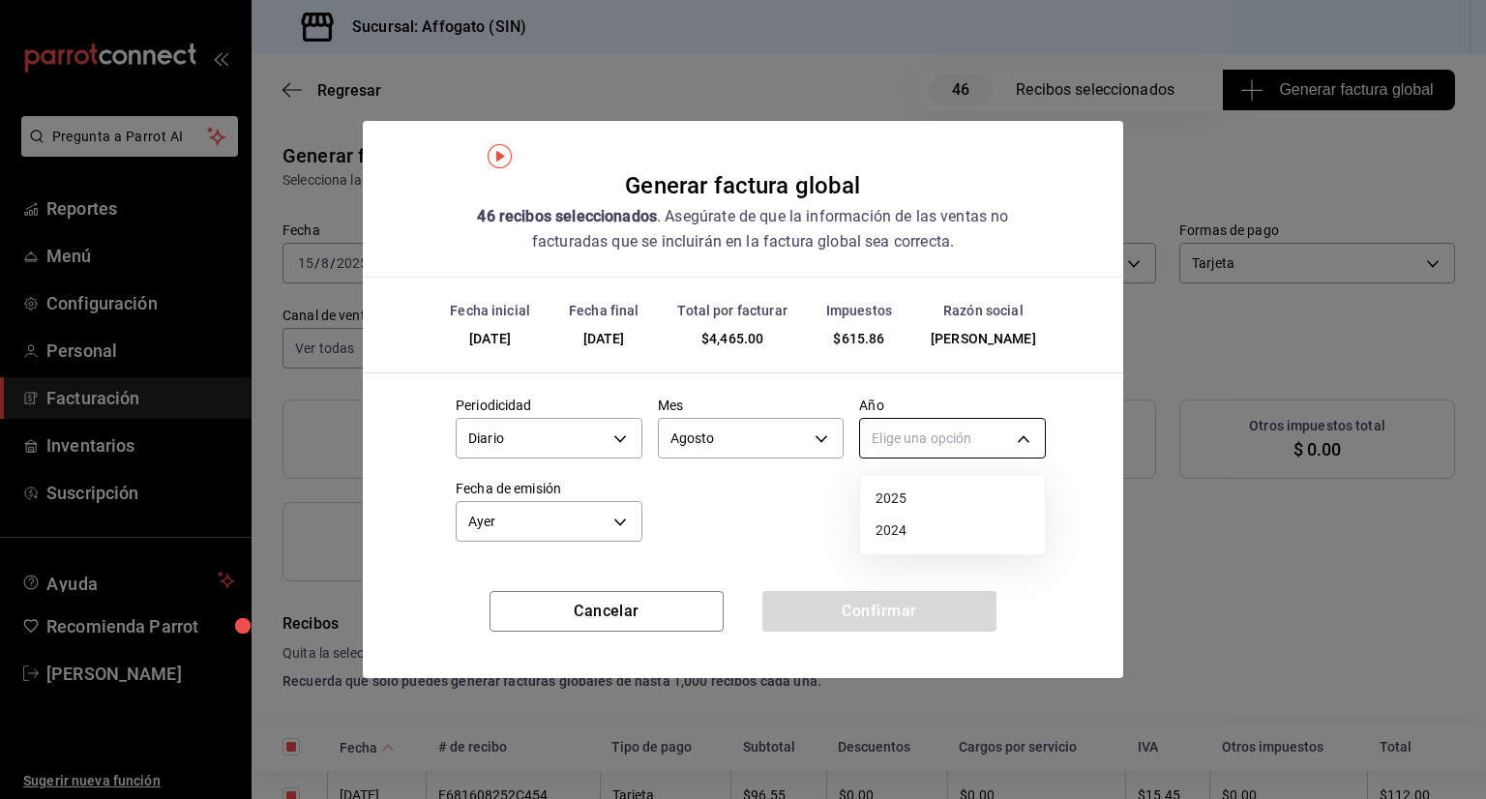
click at [1026, 427] on body "Pregunta a Parrot AI Reportes Menú Configuración Personal Facturación Inventari…" at bounding box center [743, 399] width 1486 height 799
click at [884, 493] on li "2025" at bounding box center [952, 499] width 185 height 32
type input "2025"
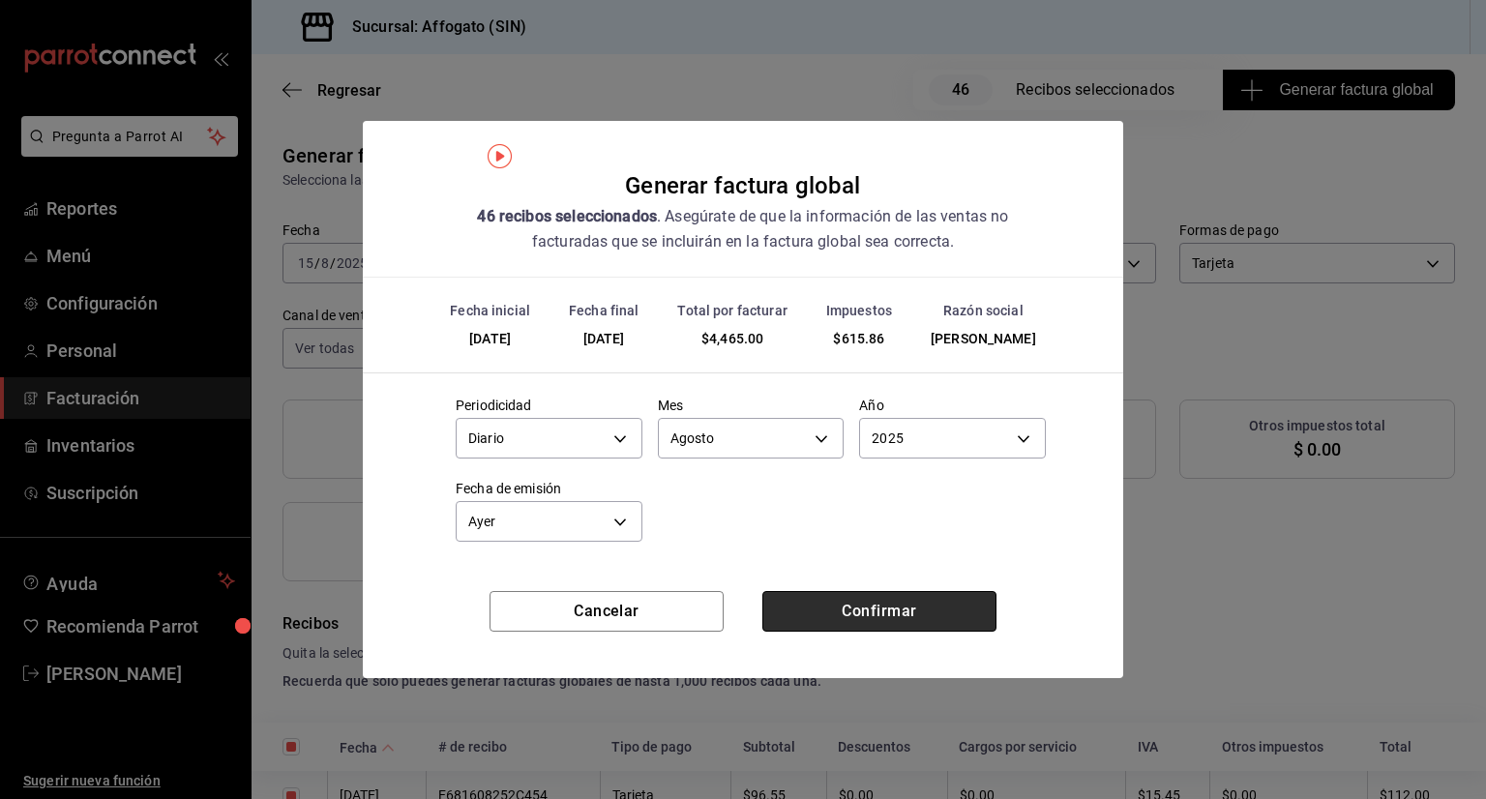
click at [889, 613] on button "Confirmar" at bounding box center [880, 611] width 234 height 41
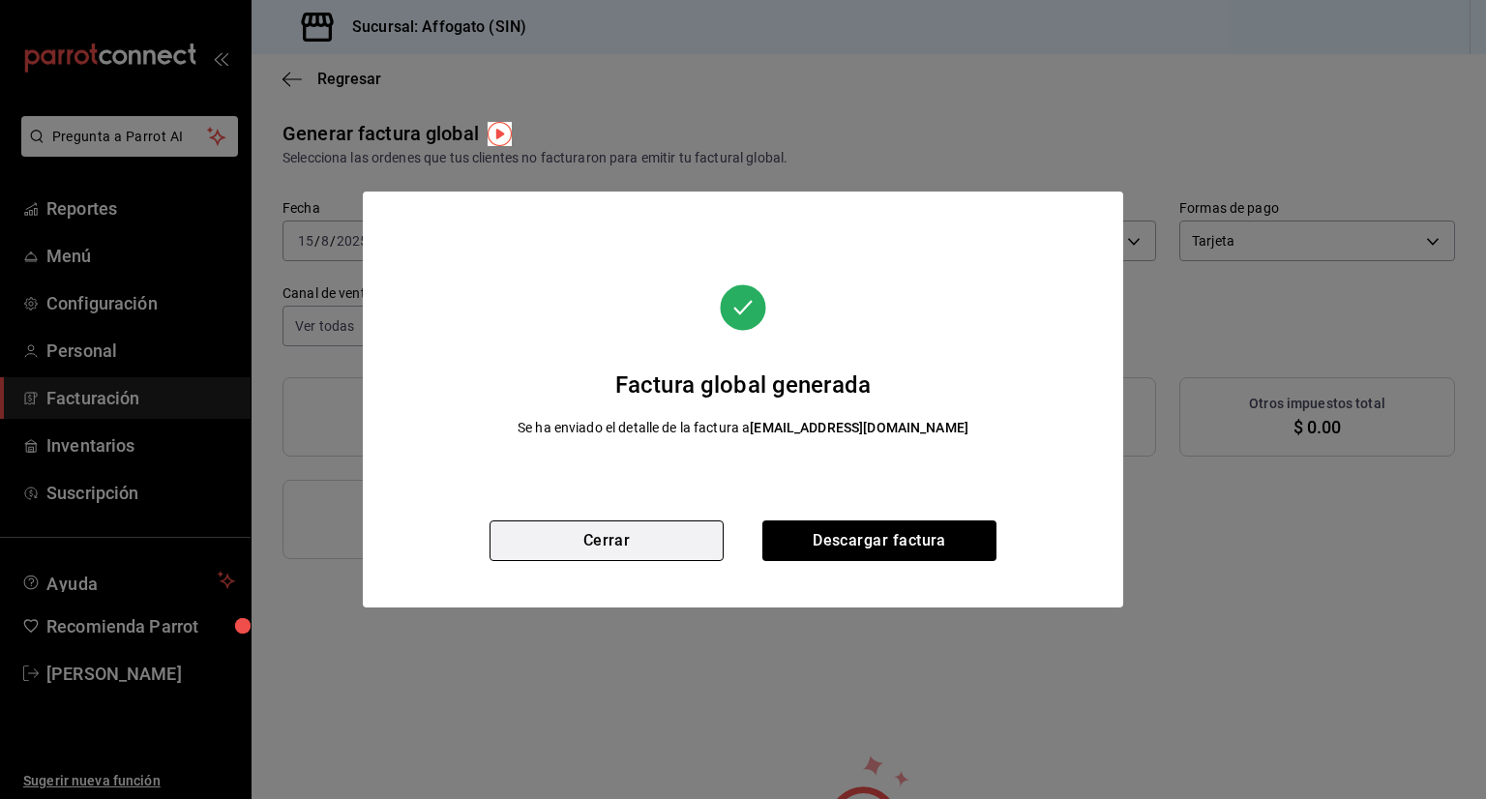
click at [597, 551] on button "Cerrar" at bounding box center [607, 541] width 234 height 41
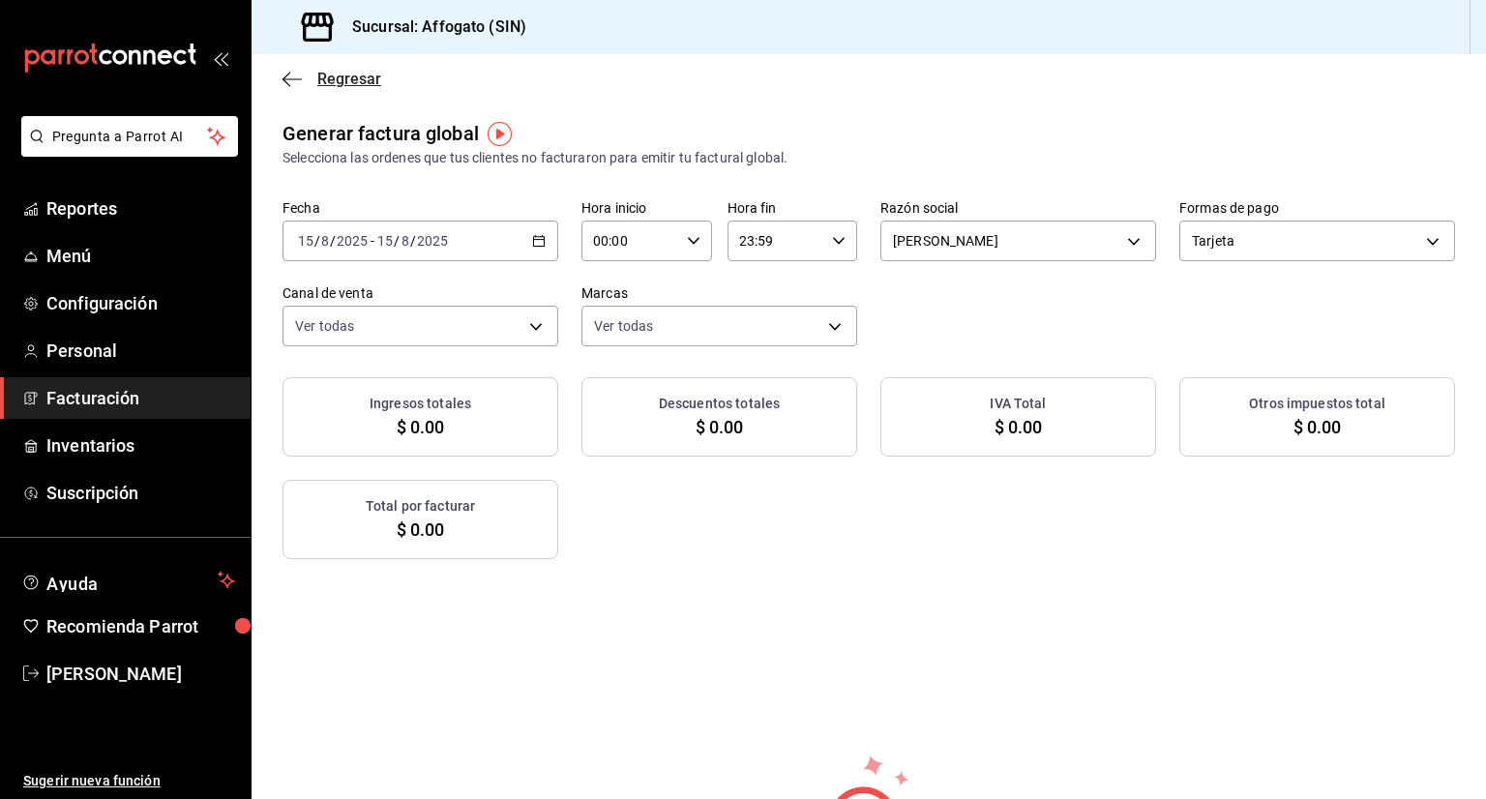
click at [292, 79] on icon "button" at bounding box center [292, 79] width 19 height 17
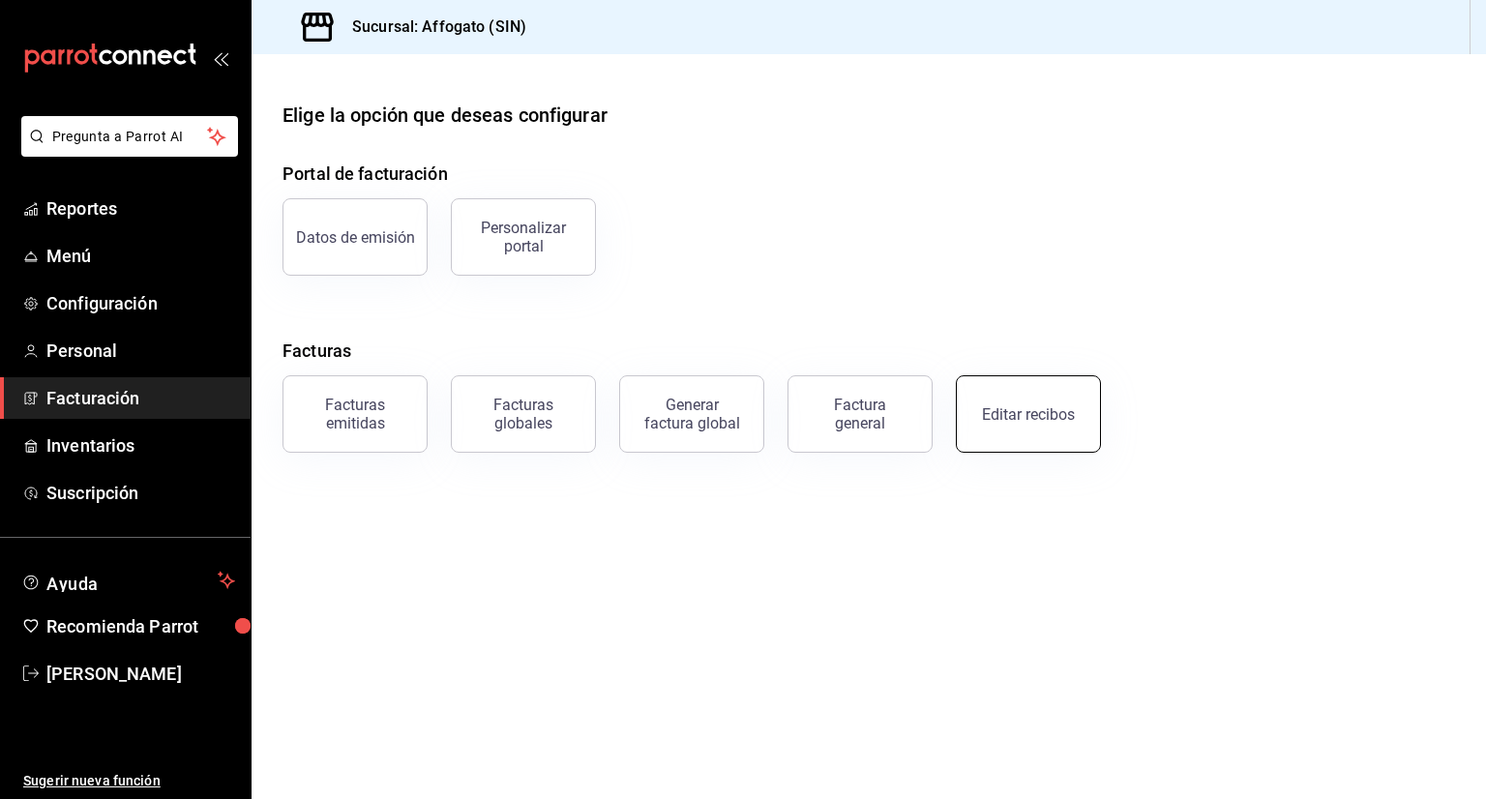
click at [1022, 418] on div "Editar recibos" at bounding box center [1028, 414] width 93 height 18
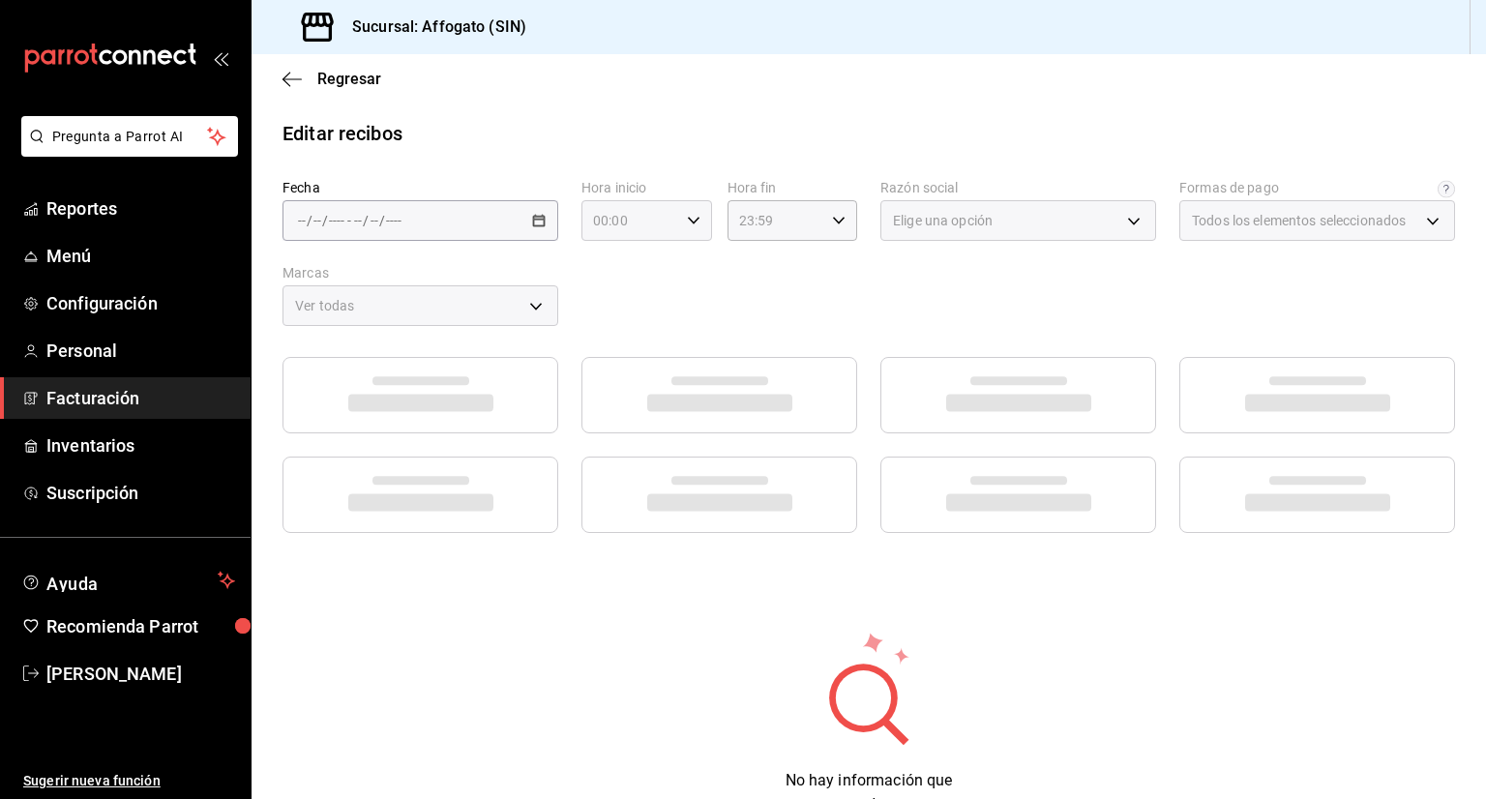
type input "1db67f47-450b-4ae6-8e35-7ef6388c7fc5"
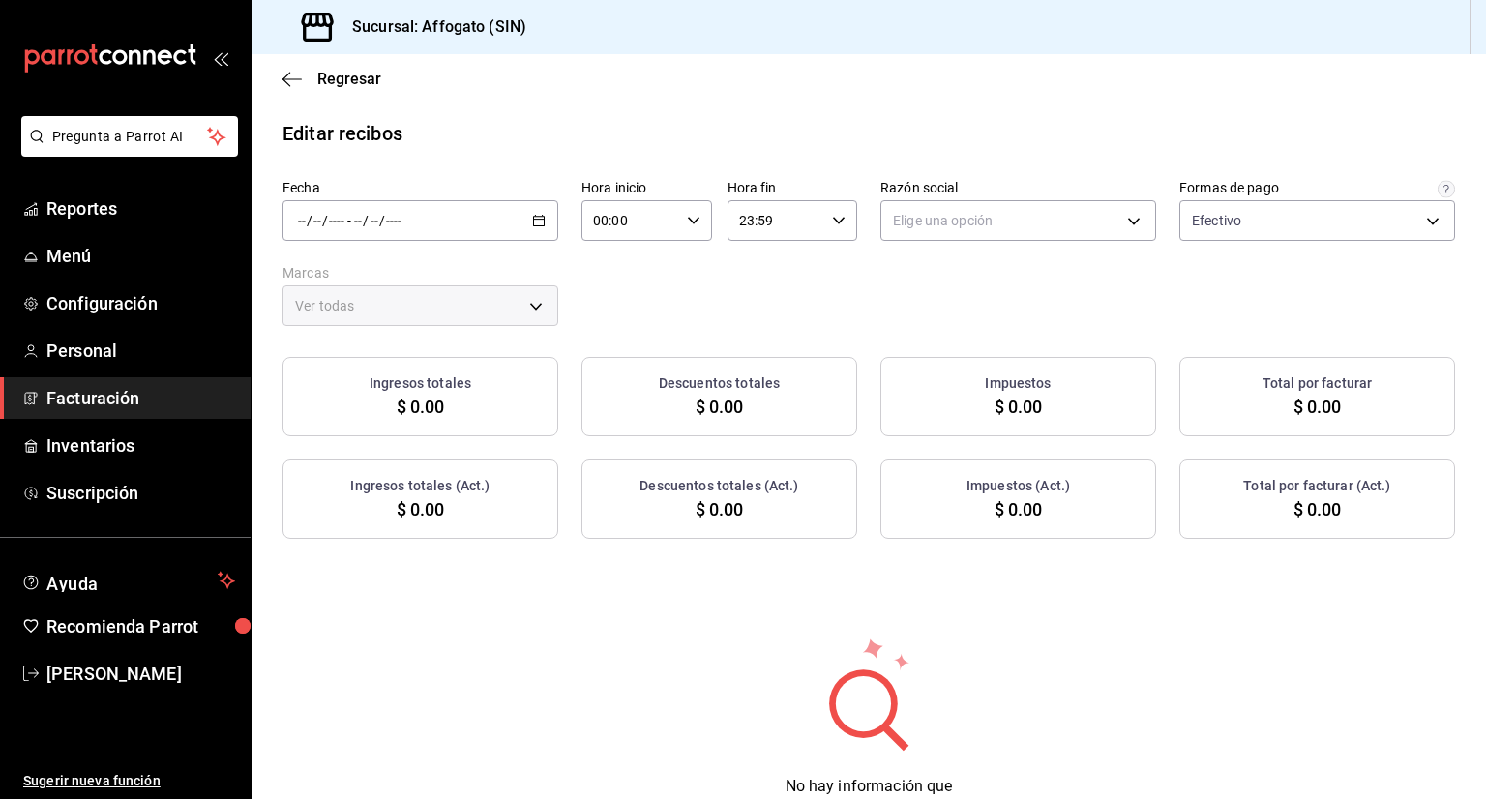
click at [532, 216] on icon "button" at bounding box center [539, 221] width 14 height 14
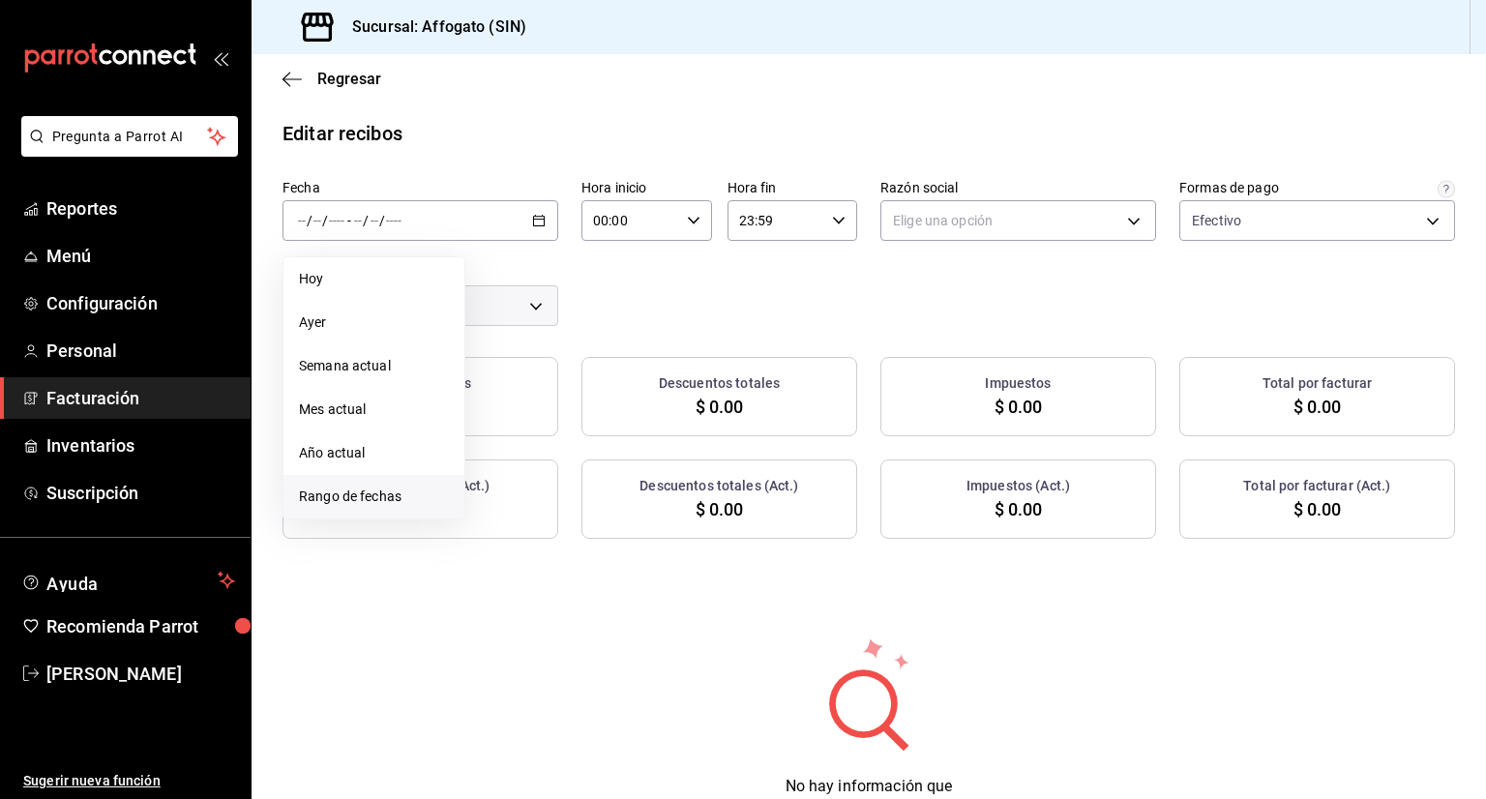
click at [383, 495] on span "Rango de fechas" at bounding box center [374, 497] width 150 height 20
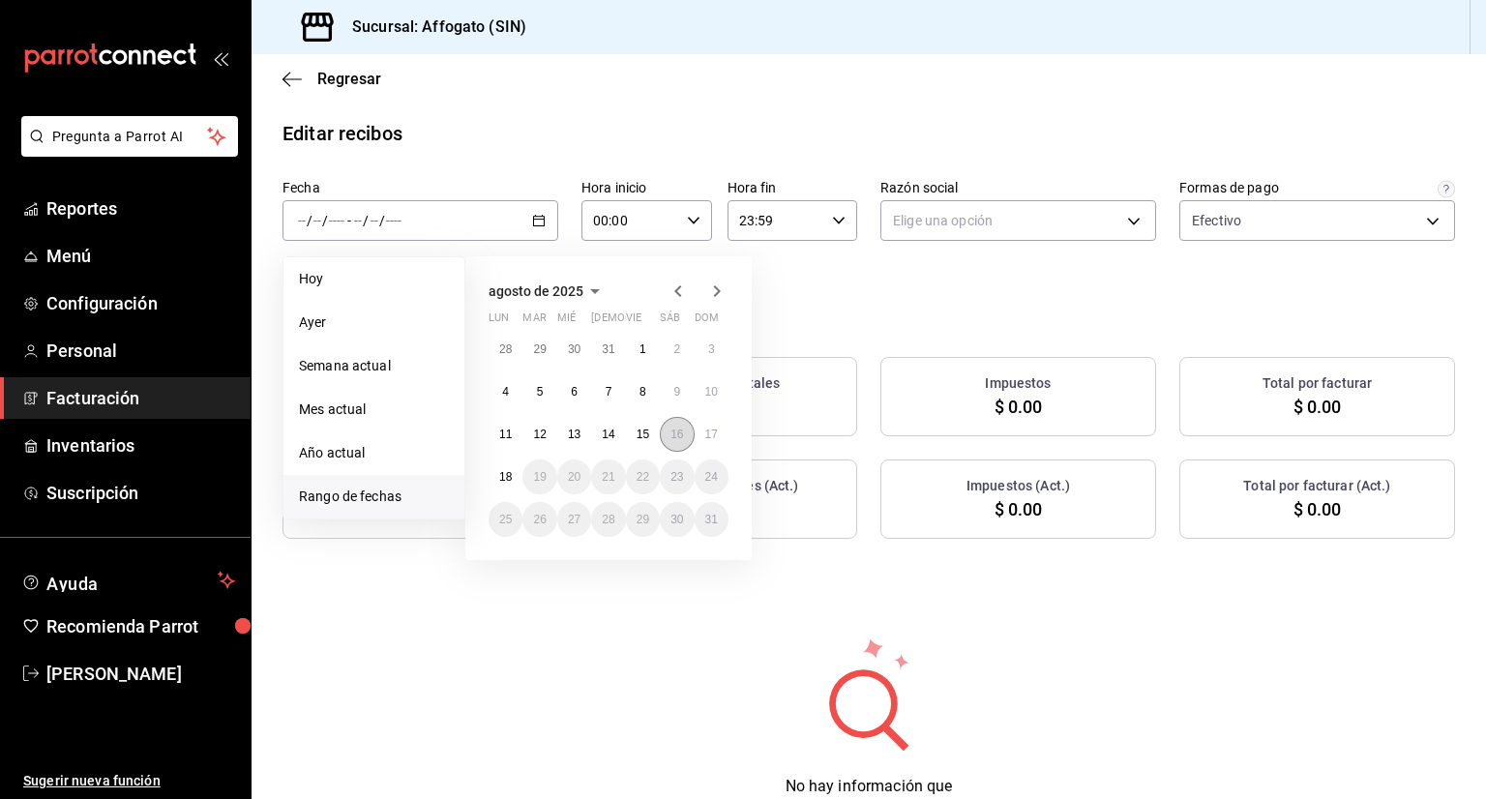
click at [679, 432] on abbr "16" at bounding box center [677, 435] width 13 height 14
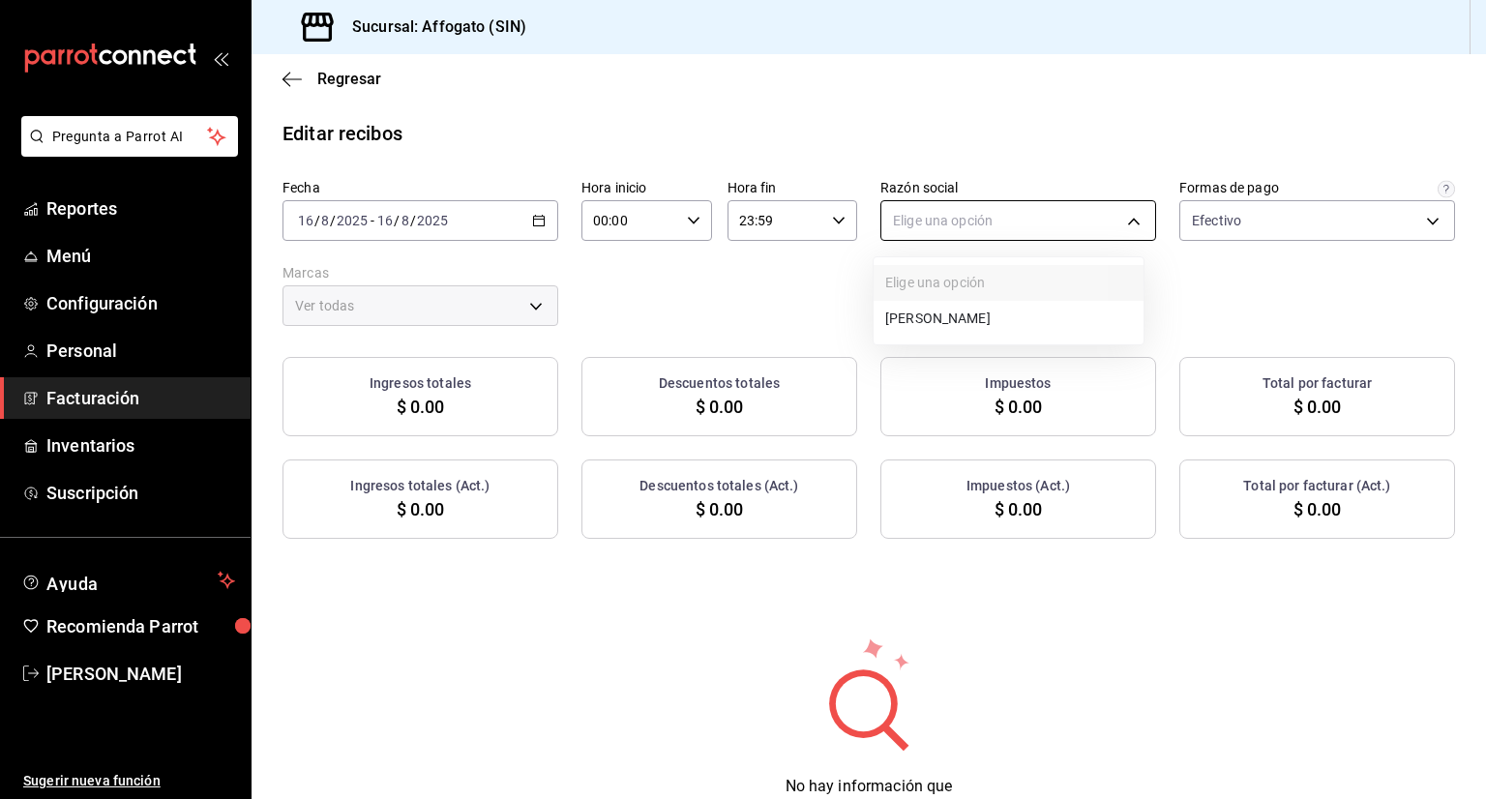
click at [1132, 219] on body "Pregunta a Parrot AI Reportes Menú Configuración Personal Facturación Inventari…" at bounding box center [743, 399] width 1486 height 799
click at [1045, 316] on li "[PERSON_NAME]" at bounding box center [1009, 319] width 270 height 36
type input "75c015e8-5138-4c17-886d-1abe1406d2d4"
type input "bbc168be-d95f-4a83-8cf4-7438ee6b39ac"
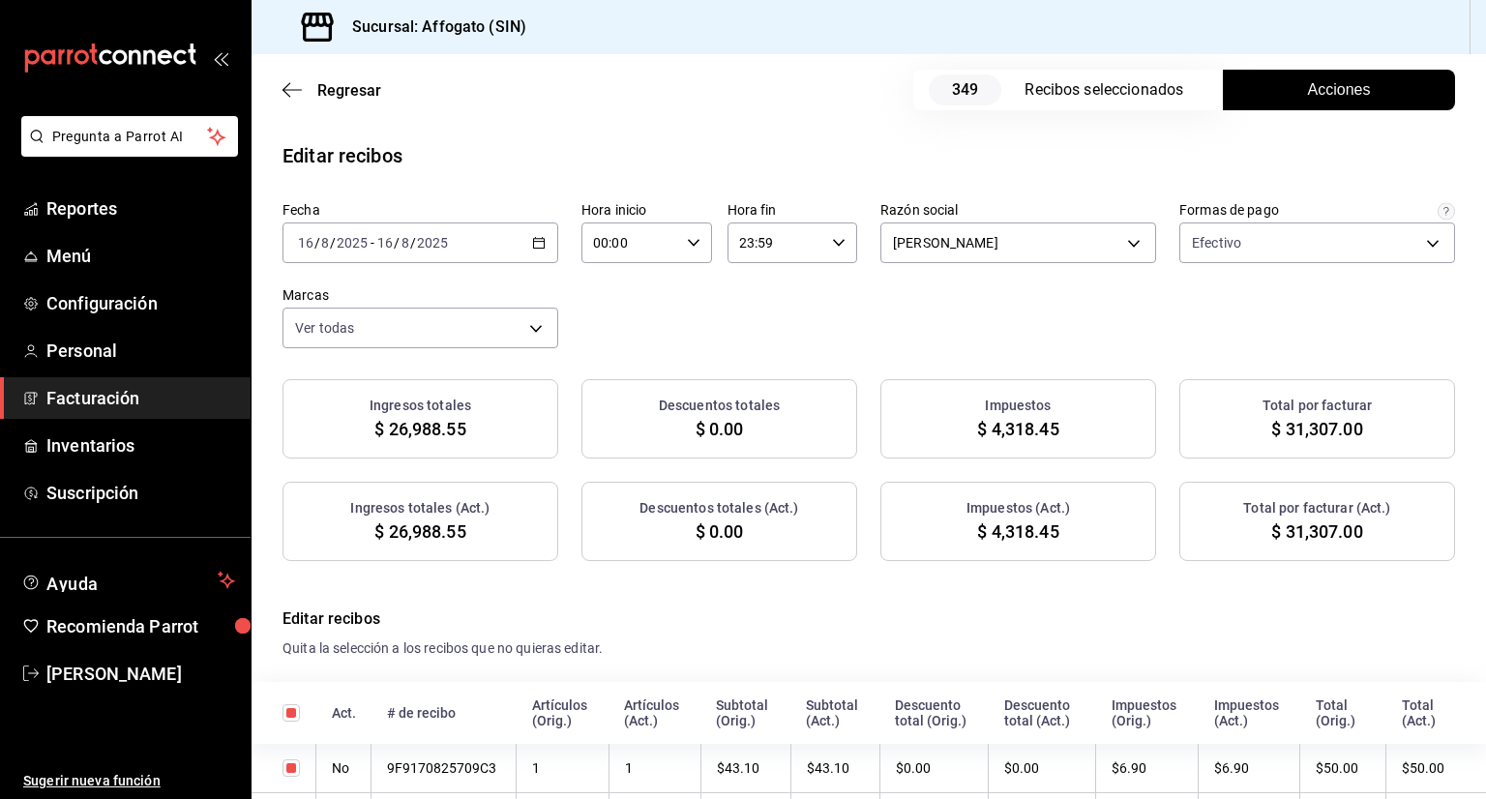
click at [1124, 339] on div "Fecha [DATE] [DATE] - [DATE] [DATE] Hora inicio 00:00 Hora inicio Hora fin 23:5…" at bounding box center [869, 274] width 1173 height 147
click at [1328, 92] on span "Acciones" at bounding box center [1339, 89] width 63 height 23
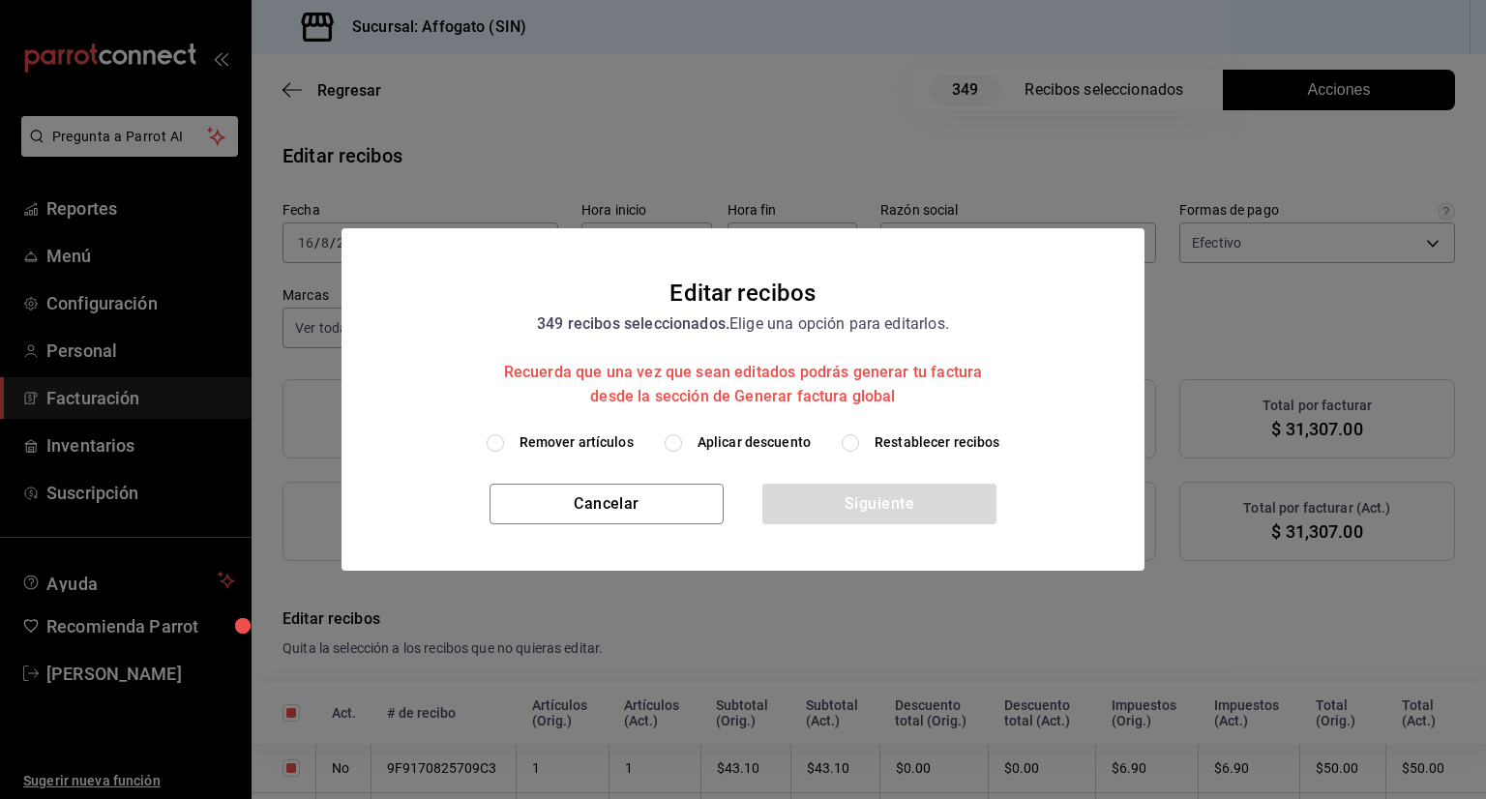
click at [495, 443] on input "Remover artículos" at bounding box center [495, 443] width 17 height 17
radio input "true"
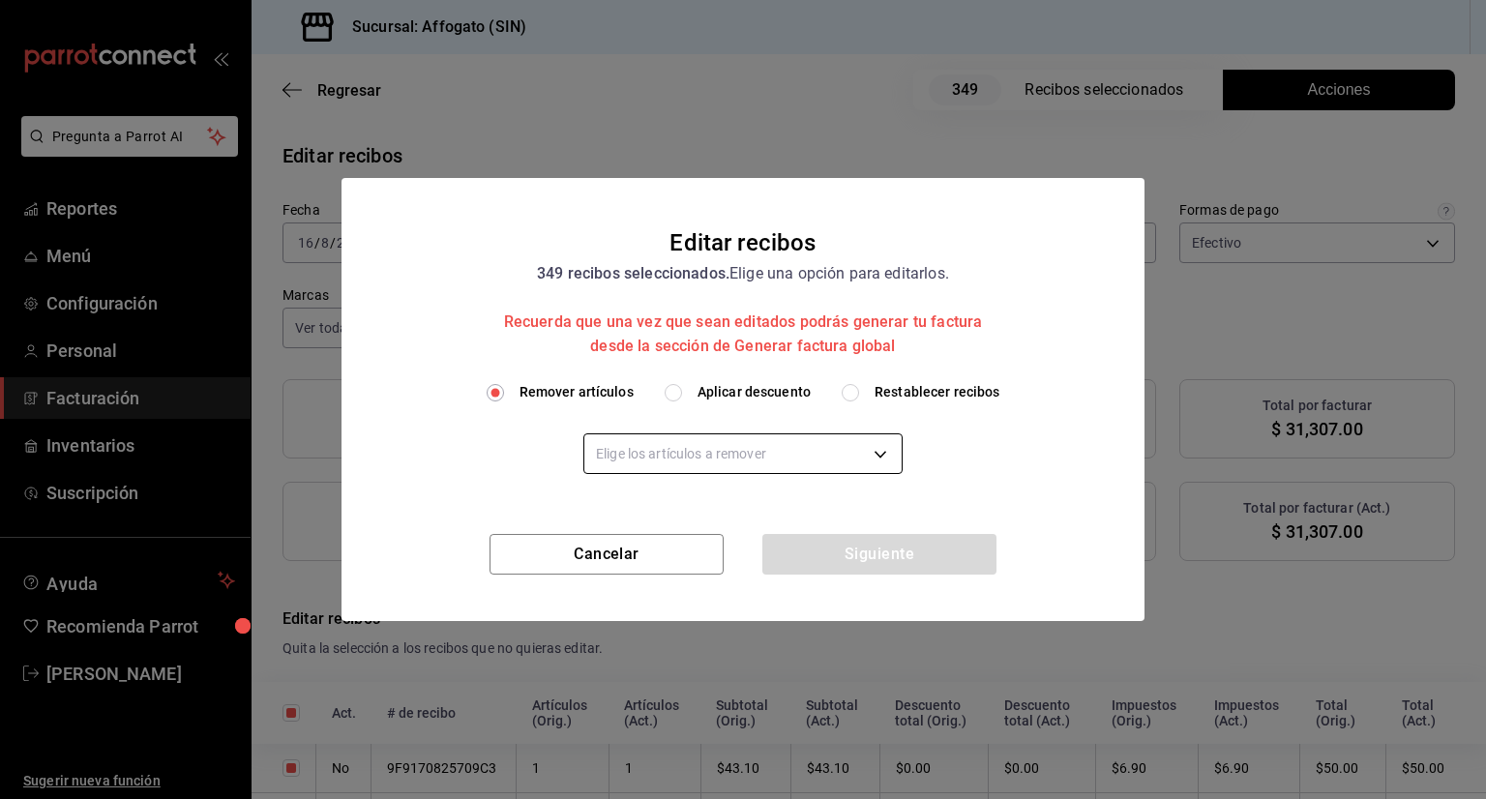
click at [883, 452] on body "Pregunta a Parrot AI Reportes Menú Configuración Personal Facturación Inventari…" at bounding box center [743, 399] width 1486 height 799
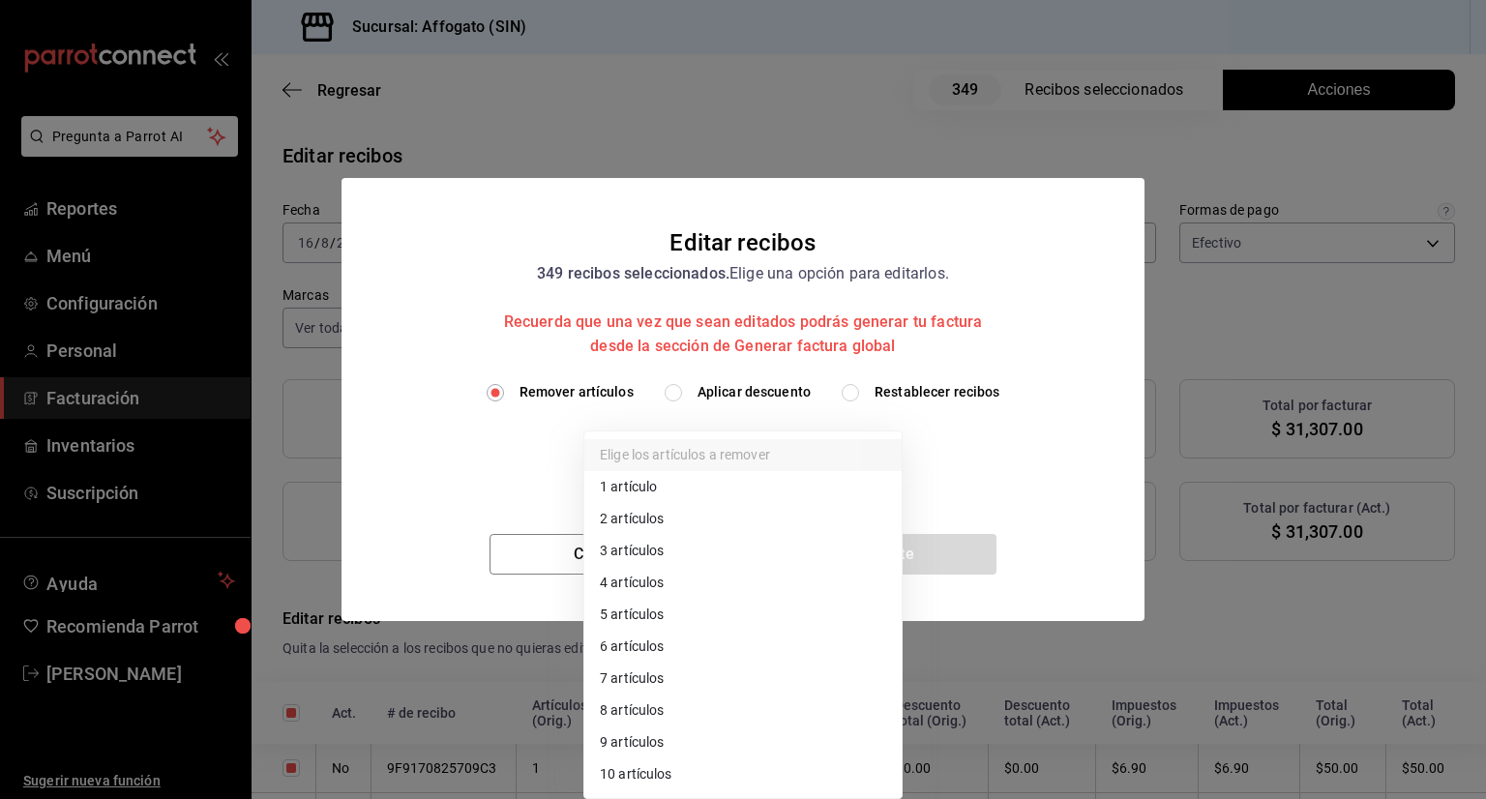
click at [640, 487] on li "1 artículo" at bounding box center [743, 487] width 317 height 32
type input "1"
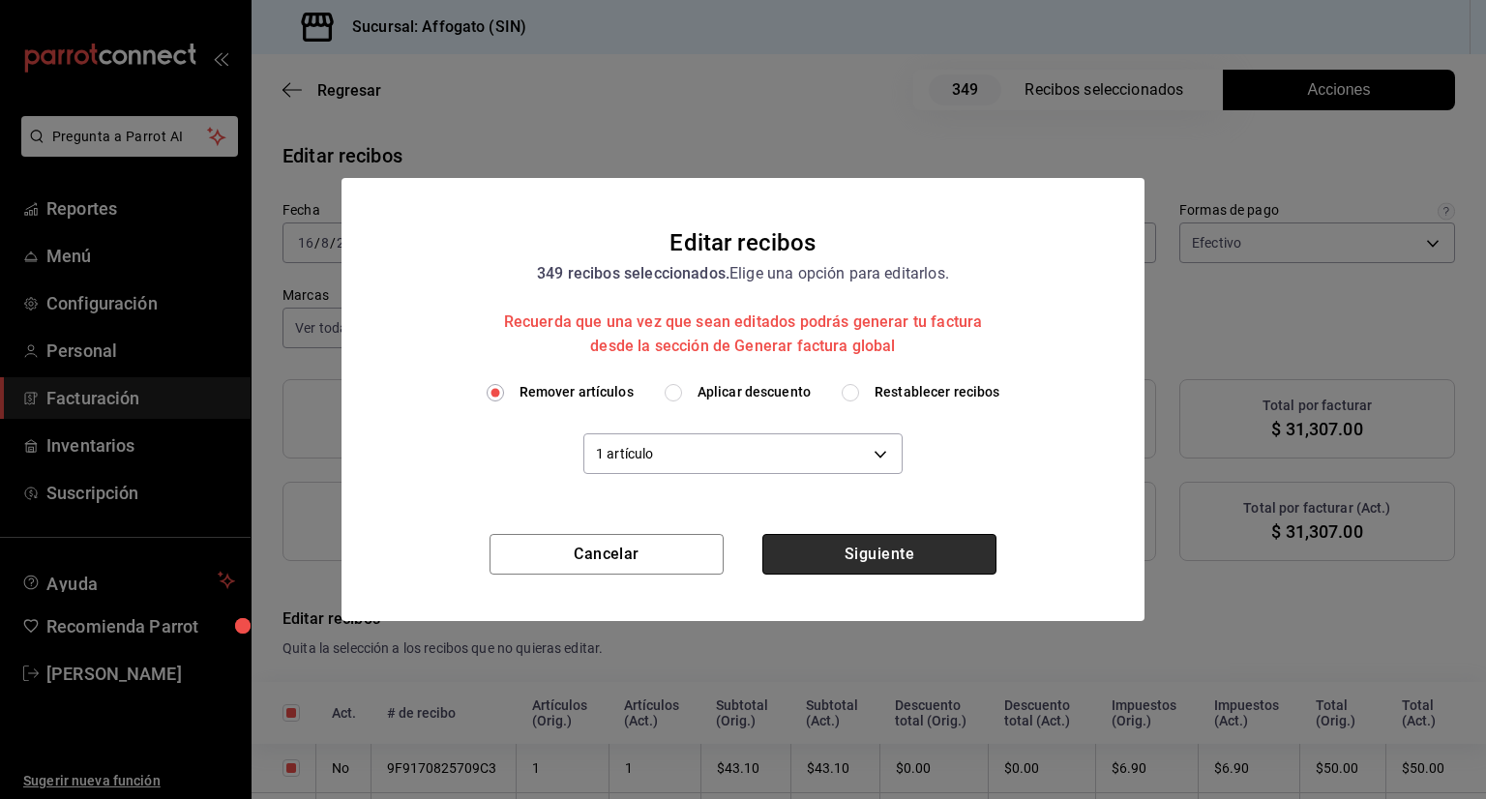
click at [908, 558] on button "Siguiente" at bounding box center [880, 554] width 234 height 41
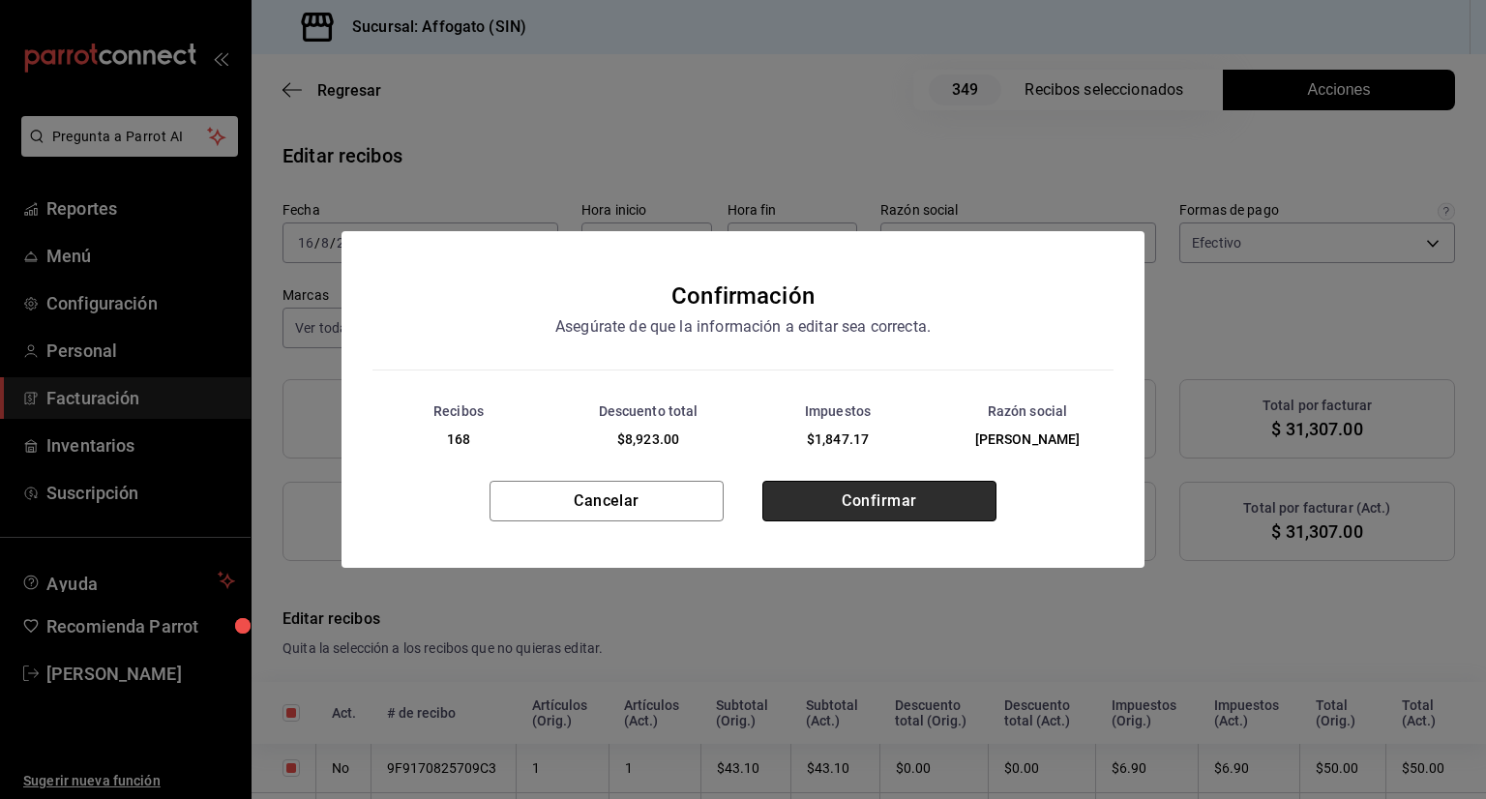
click at [883, 508] on button "Confirmar" at bounding box center [880, 501] width 234 height 41
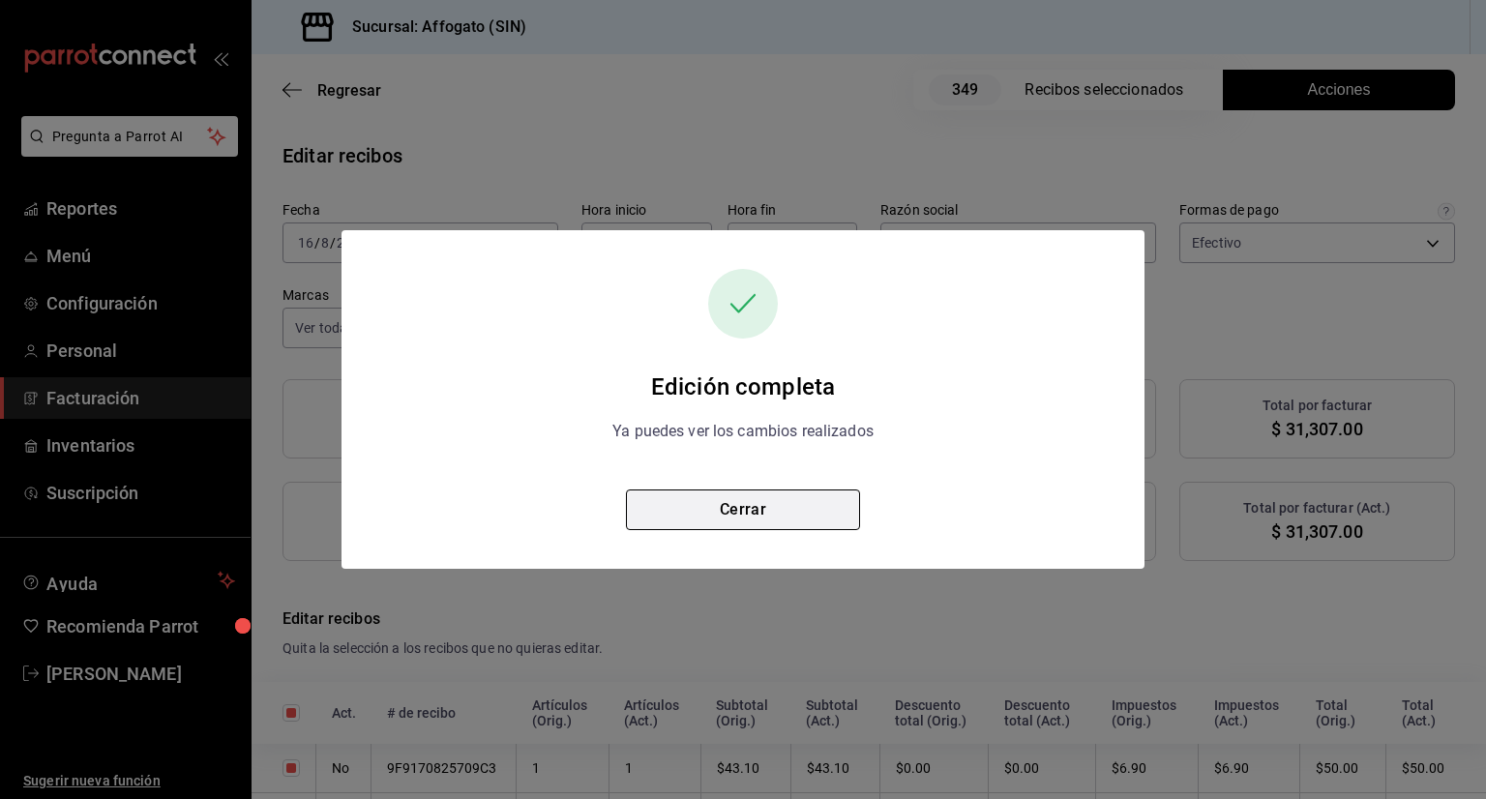
click at [794, 512] on button "Cerrar" at bounding box center [743, 510] width 234 height 41
